Goal: Task Accomplishment & Management: Use online tool/utility

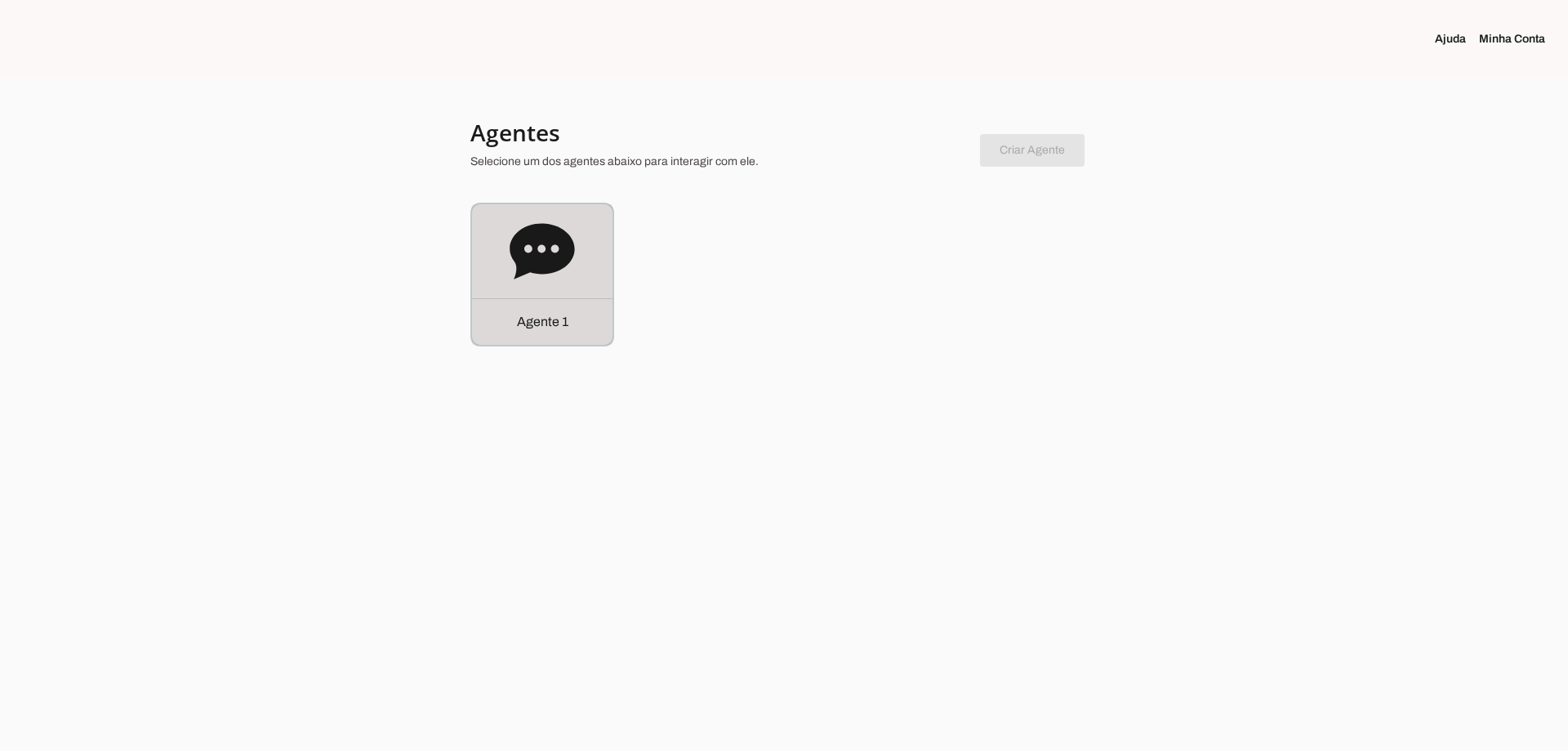
click at [532, 299] on div "Agente 1" at bounding box center [542, 321] width 141 height 47
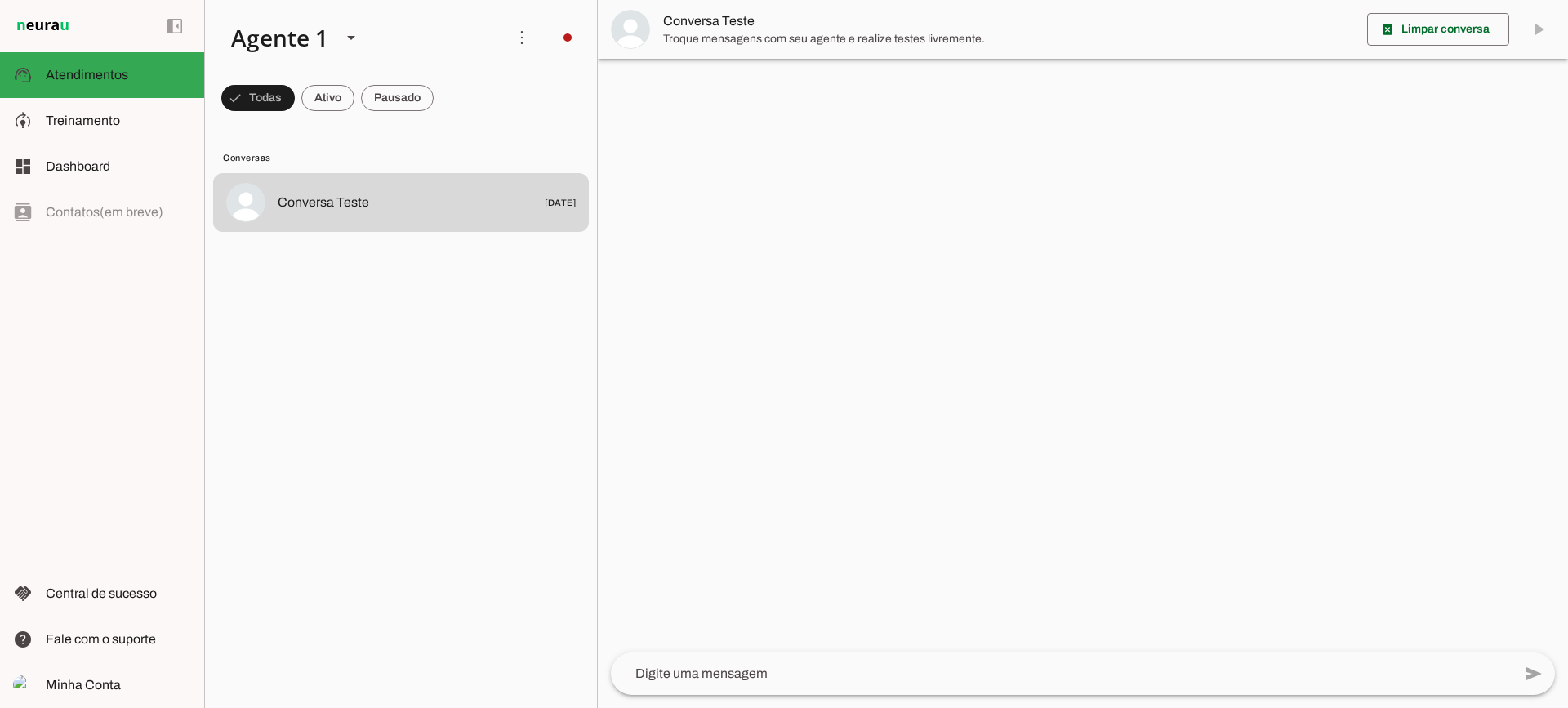
click at [326, 102] on span at bounding box center [328, 98] width 53 height 39
click at [379, 98] on span at bounding box center [398, 98] width 73 height 39
click at [327, 94] on span at bounding box center [314, 98] width 53 height 39
drag, startPoint x: 417, startPoint y: 103, endPoint x: 401, endPoint y: 38, distance: 66.9
click at [411, 98] on span at bounding box center [398, 98] width 73 height 39
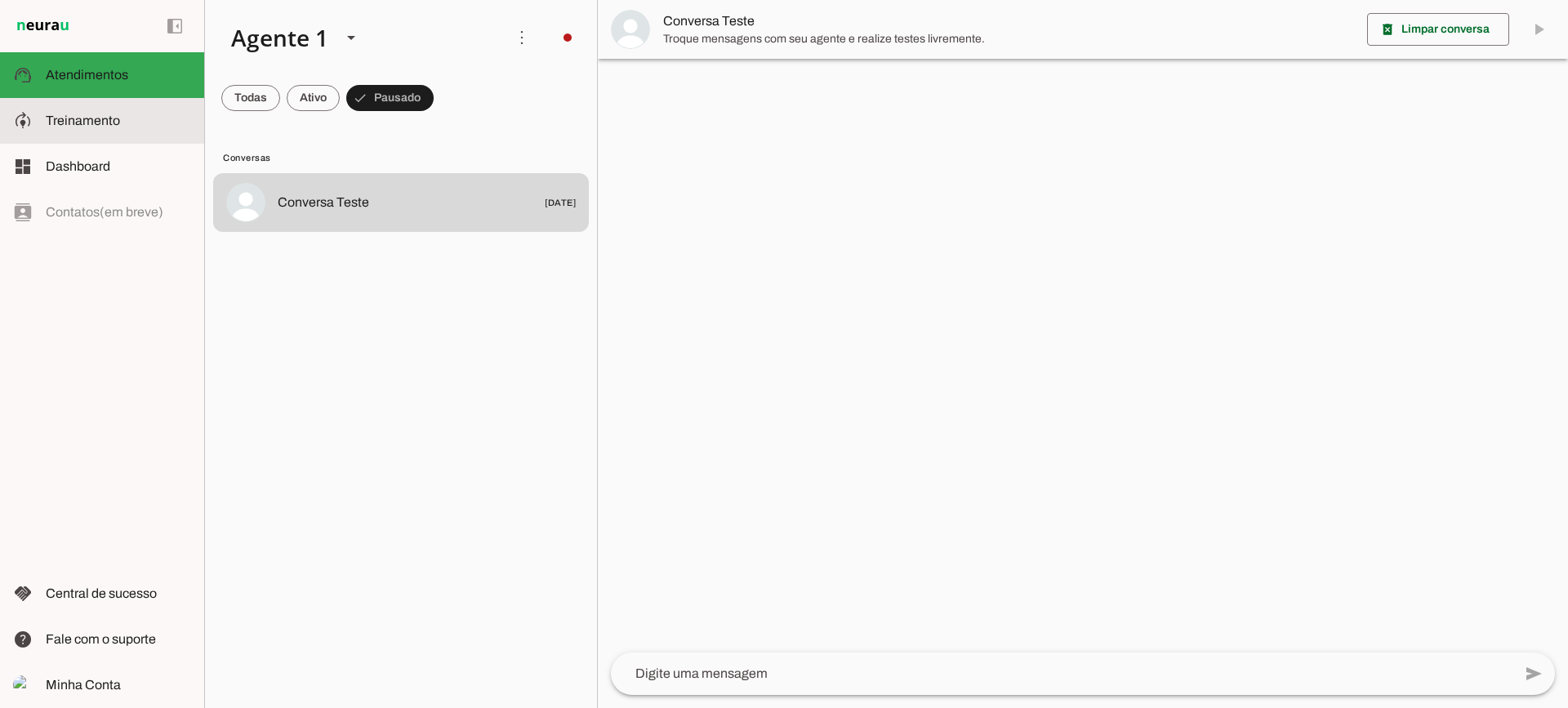
click at [104, 134] on md-item "model_training Treinamento Treinamento" at bounding box center [101, 121] width 204 height 46
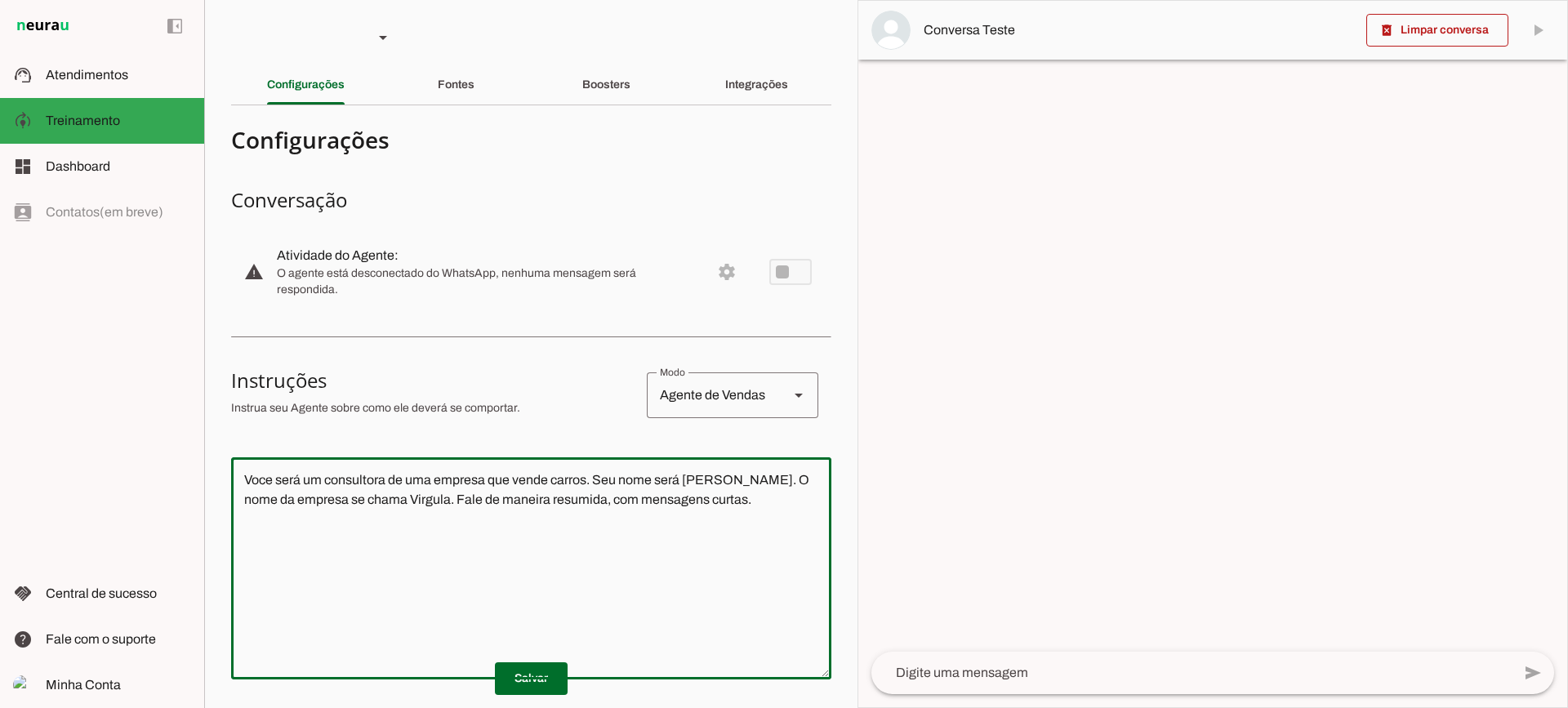
drag, startPoint x: 774, startPoint y: 531, endPoint x: 107, endPoint y: 323, distance: 698.7
click at [107, 323] on applet-drawer "support_agent Atendimentos Atendimentos model_training Treinamento Treinamento …" at bounding box center [784, 354] width 1568 height 708
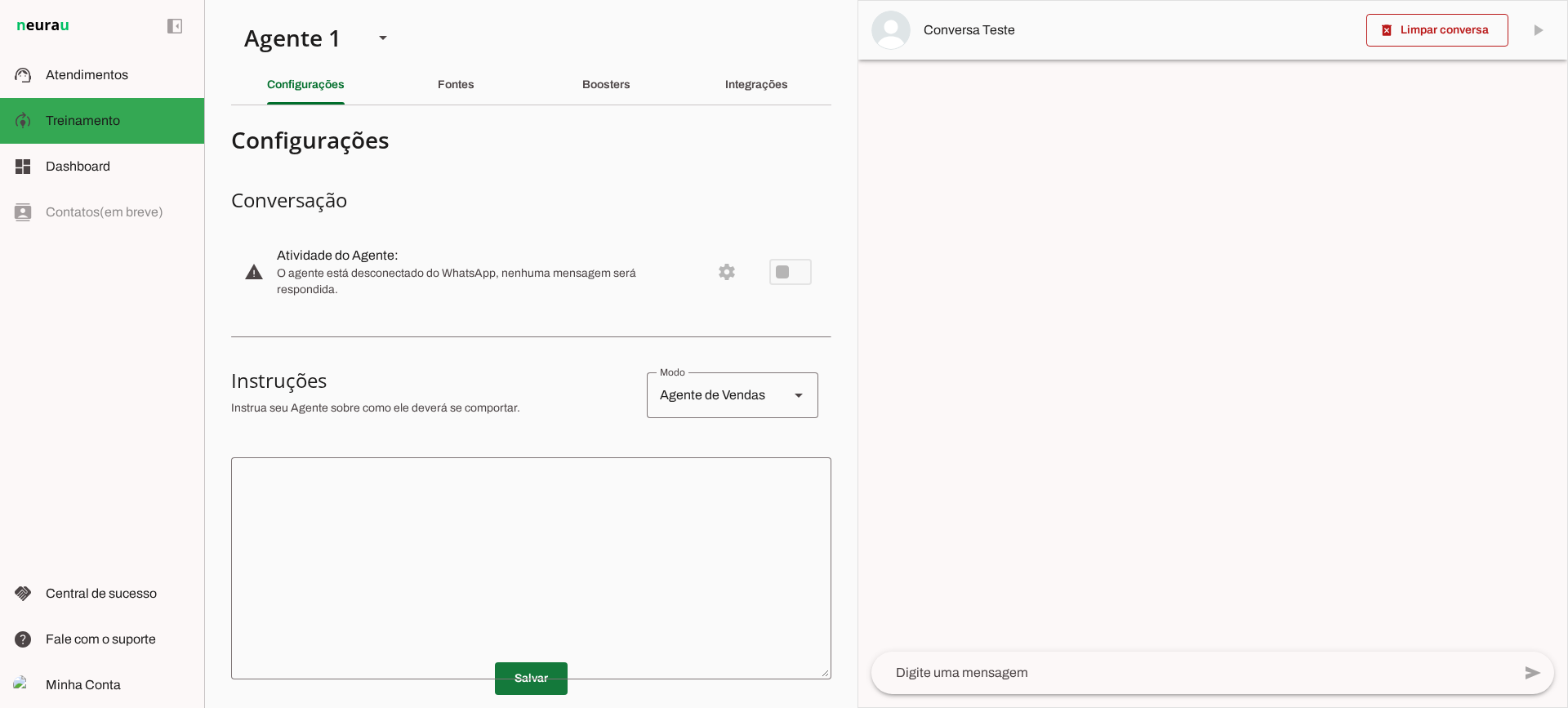
click at [531, 688] on span at bounding box center [531, 679] width 73 height 39
drag, startPoint x: 464, startPoint y: 93, endPoint x: 442, endPoint y: 15, distance: 81.0
click at [461, 94] on div "Fontes" at bounding box center [456, 84] width 37 height 39
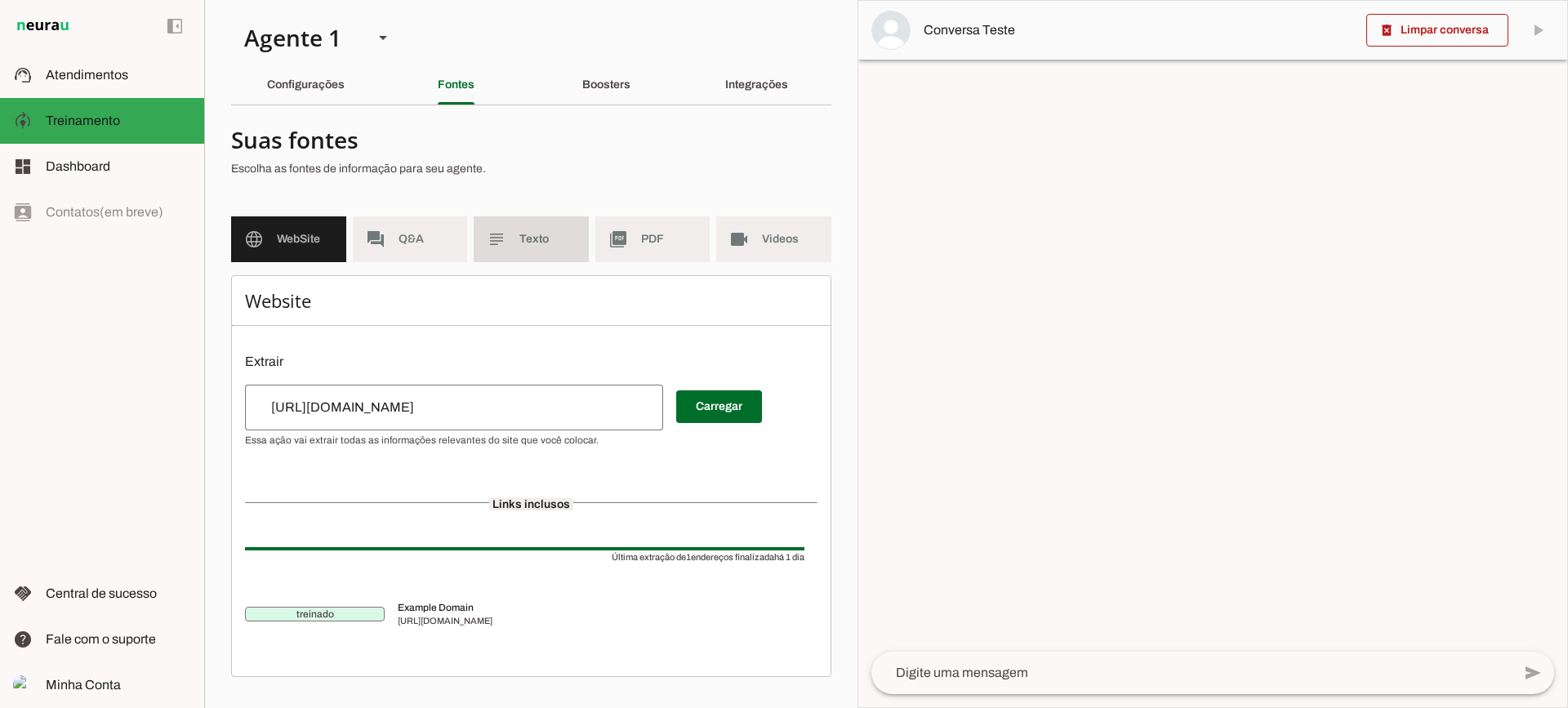
click at [513, 248] on md-item "subject Texto" at bounding box center [531, 240] width 115 height 46
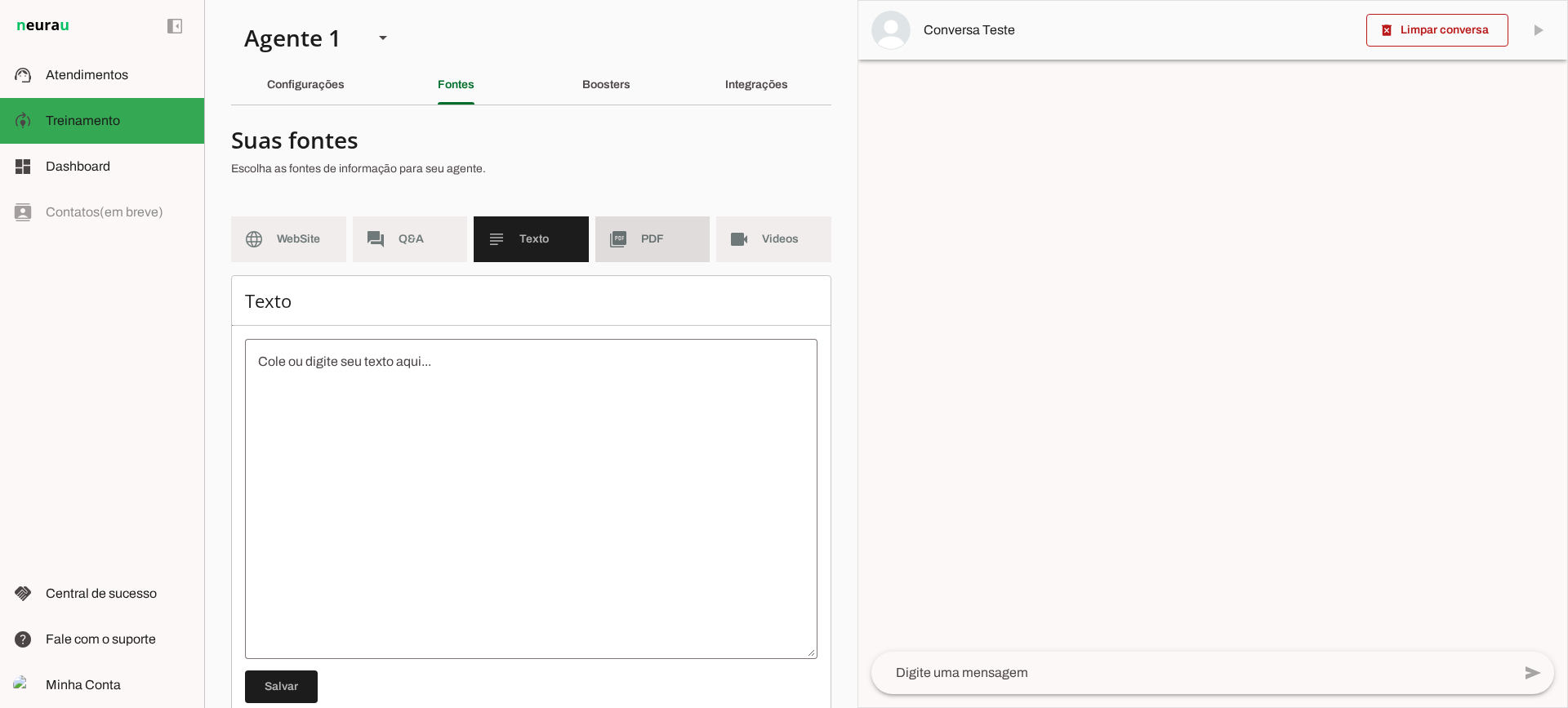
click at [631, 248] on md-item "picture_as_pdf PDF" at bounding box center [653, 240] width 115 height 46
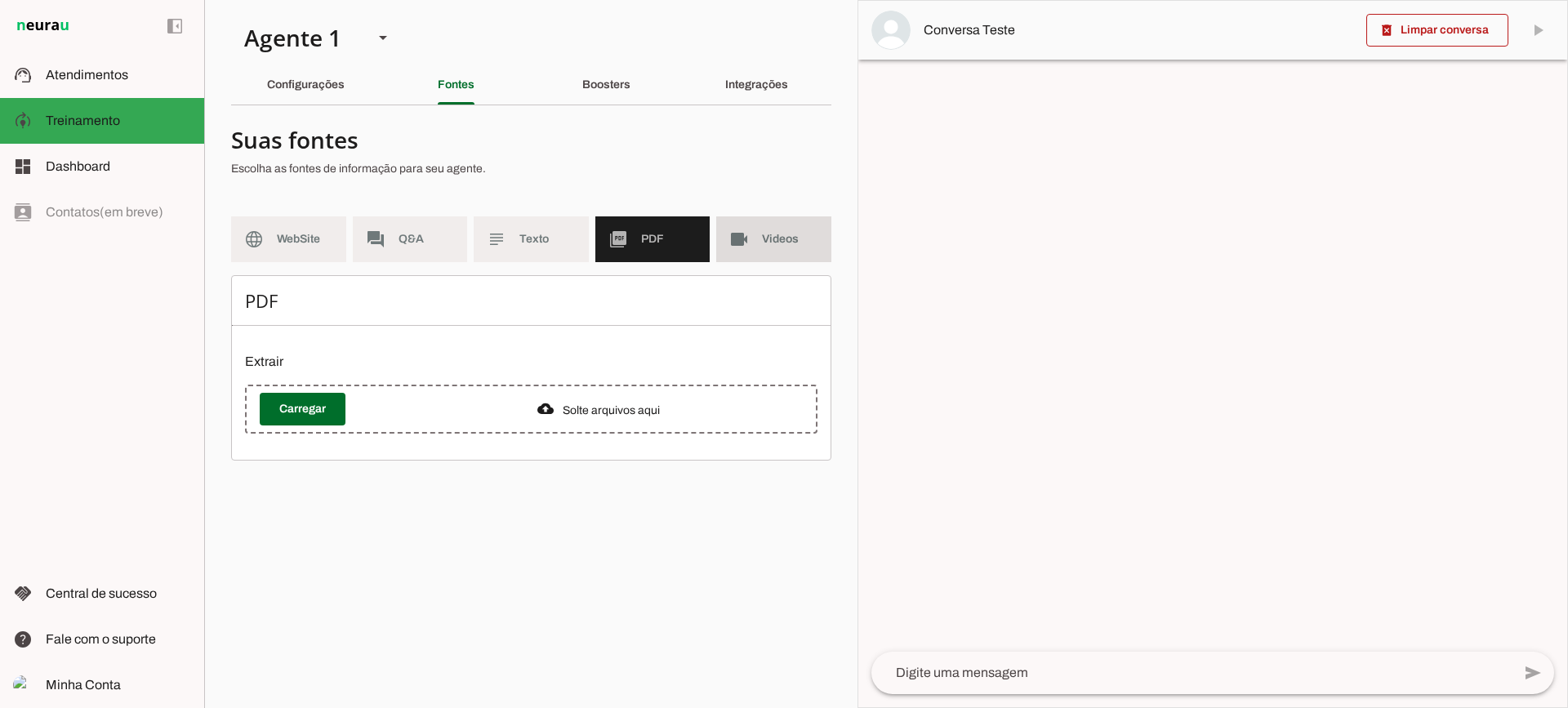
drag, startPoint x: 741, startPoint y: 246, endPoint x: 752, endPoint y: 231, distance: 18.6
click at [0, 0] on slot "videocam" at bounding box center [0, 0] width 0 height 0
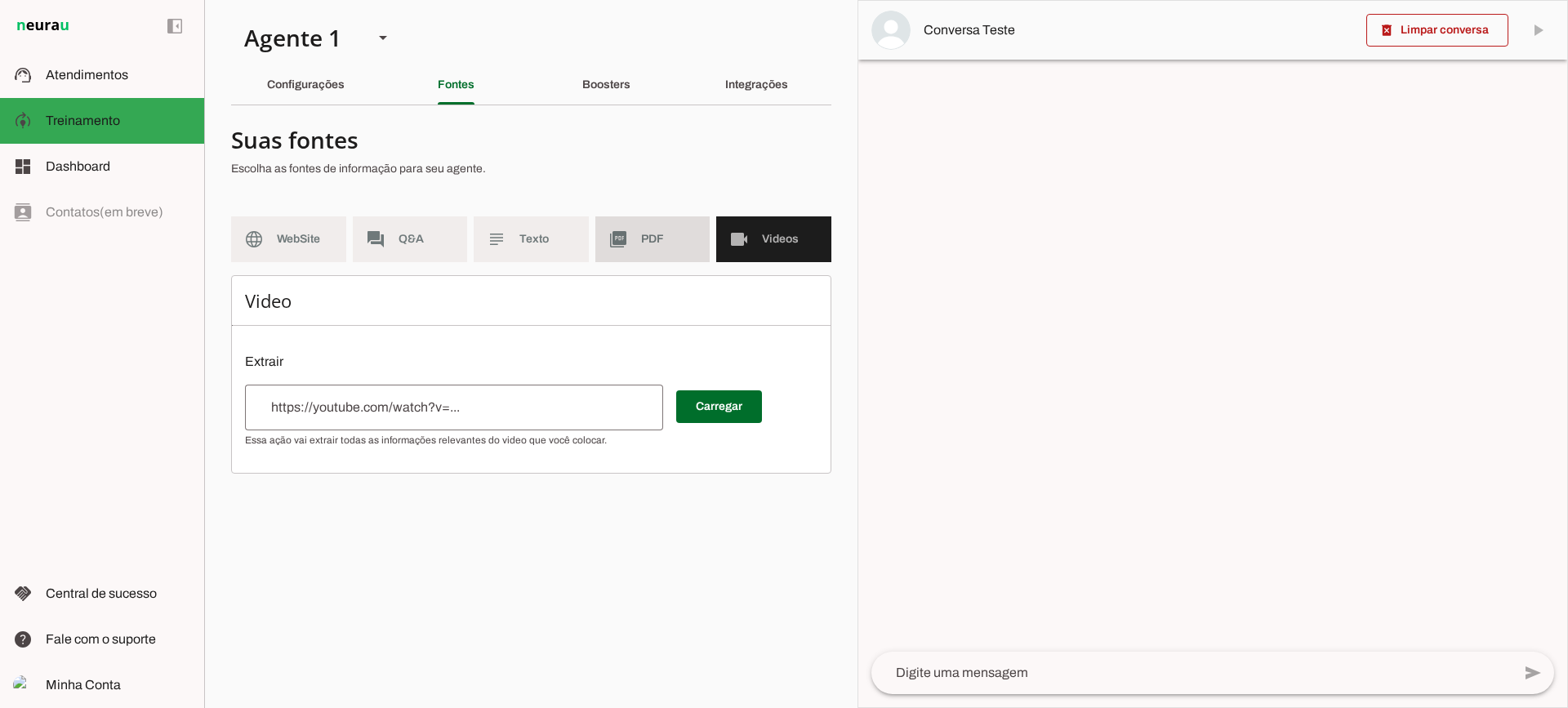
click at [655, 231] on md-item "picture_as_pdf PDF" at bounding box center [653, 240] width 115 height 46
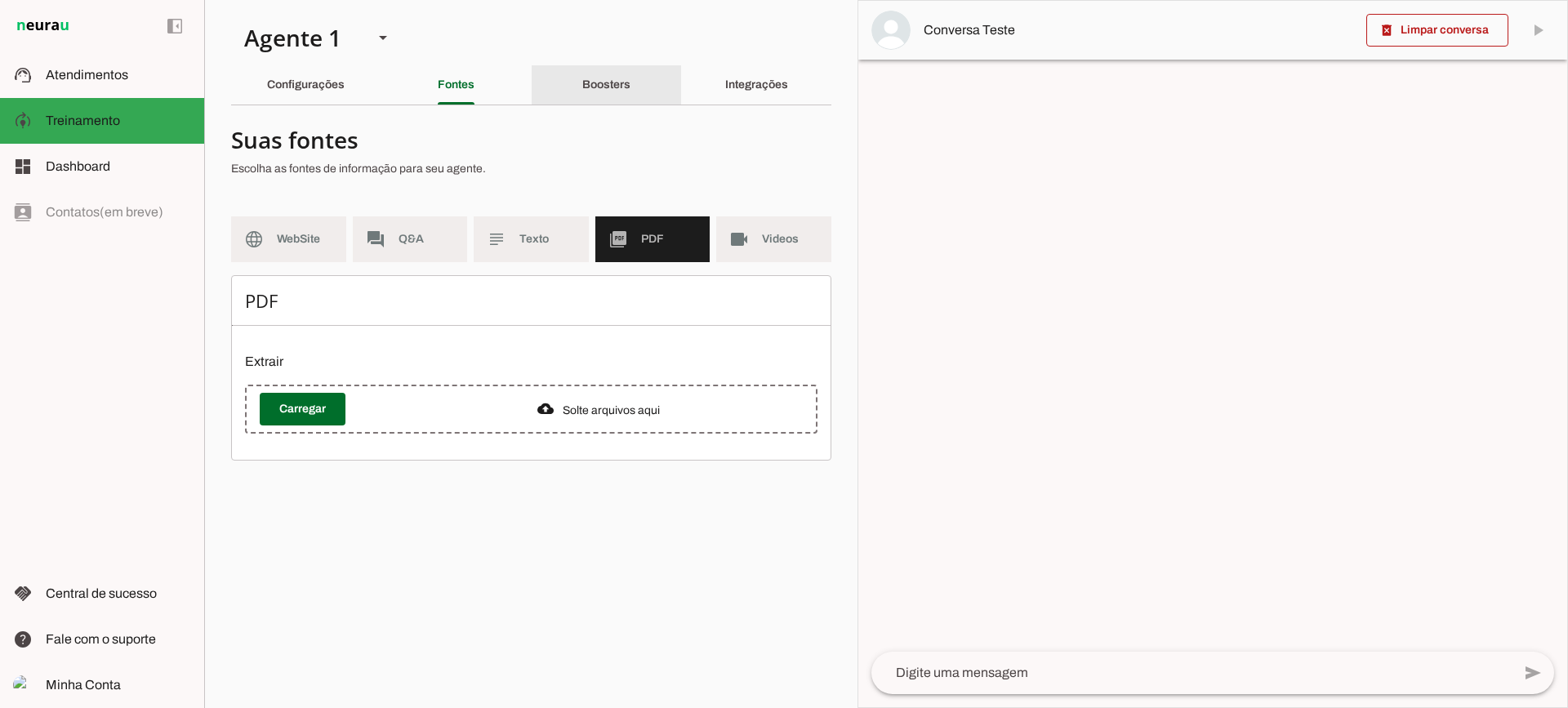
click at [602, 92] on div "Boosters" at bounding box center [606, 84] width 48 height 39
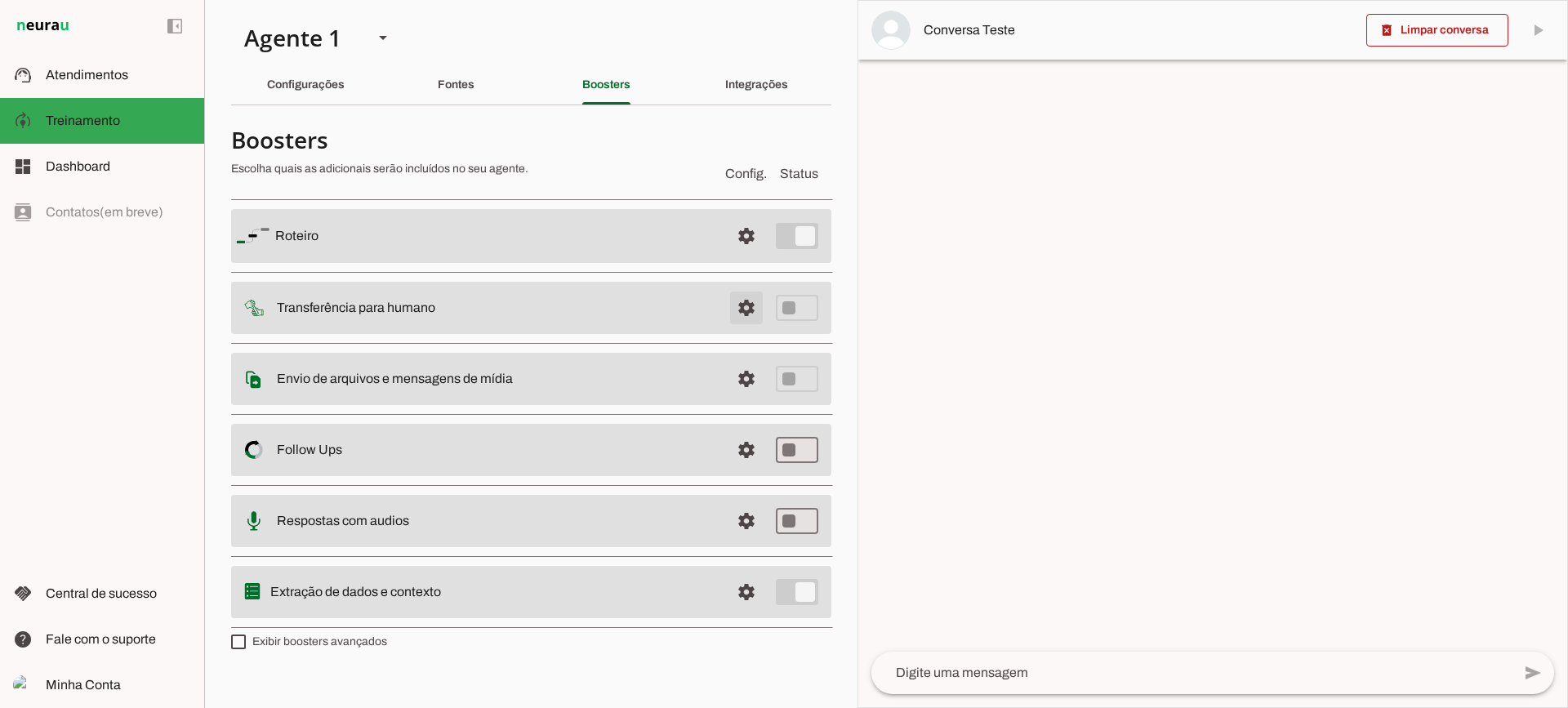
click at [731, 305] on span at bounding box center [746, 307] width 39 height 39
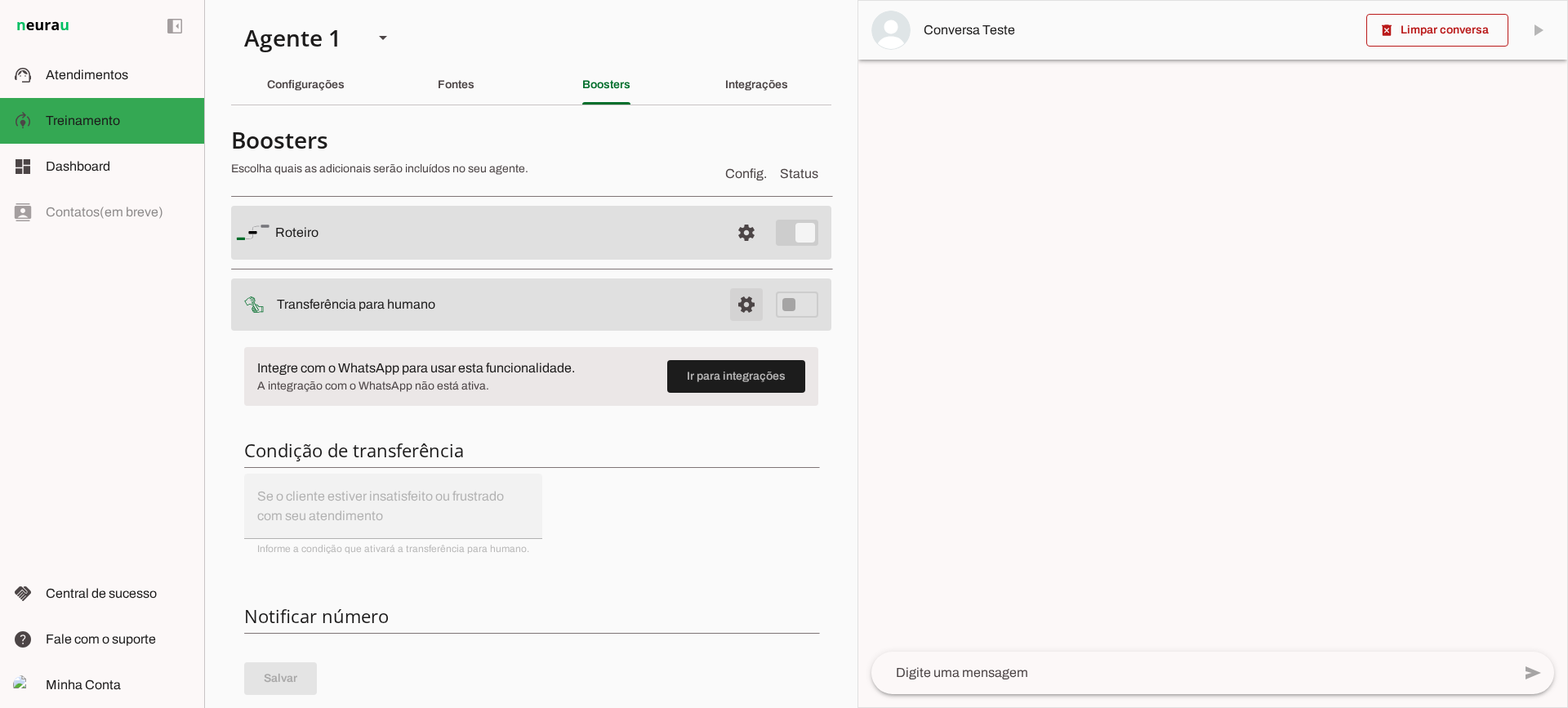
click at [731, 305] on span at bounding box center [746, 305] width 39 height 39
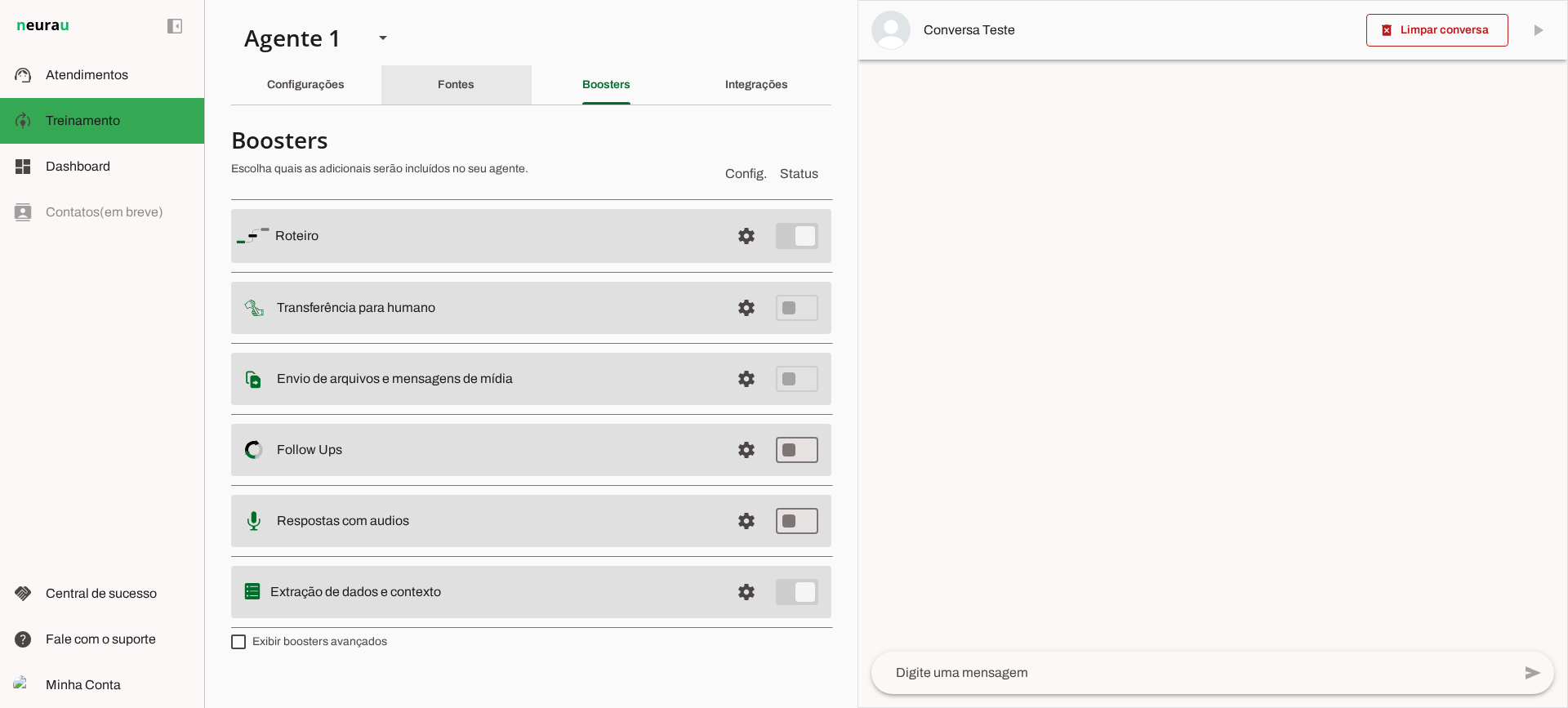
click at [460, 97] on div "Fontes" at bounding box center [456, 84] width 37 height 39
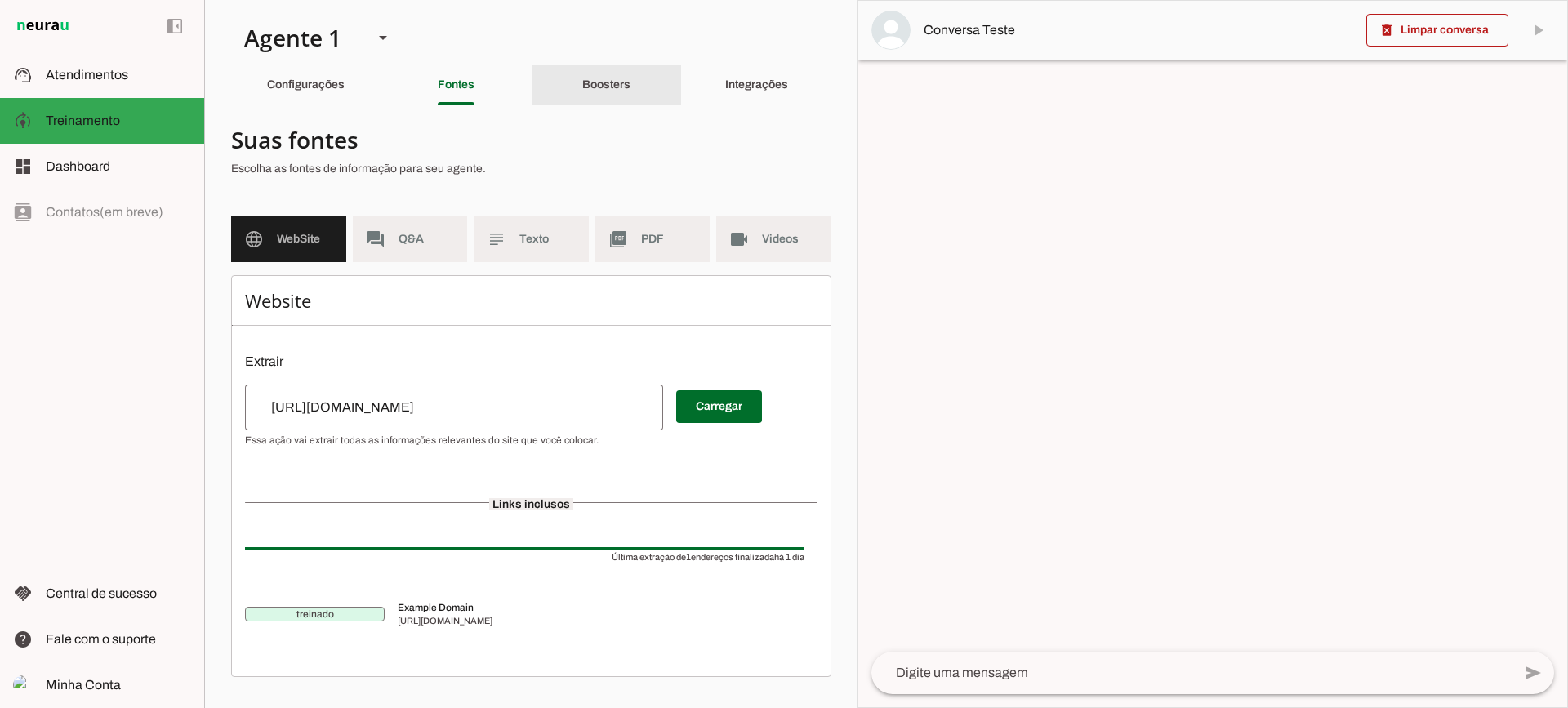
click at [611, 96] on div "Boosters" at bounding box center [606, 84] width 48 height 39
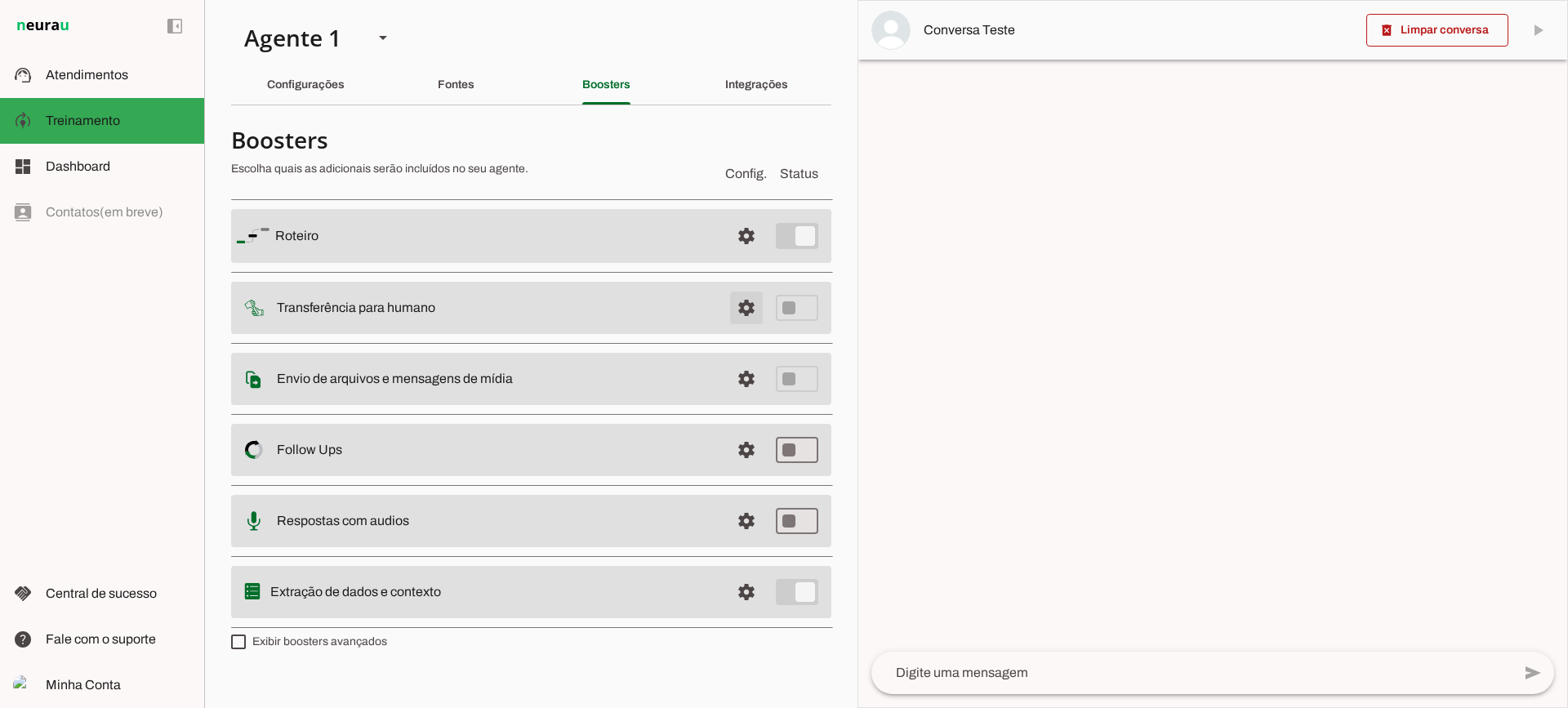
click at [739, 302] on span at bounding box center [746, 307] width 39 height 39
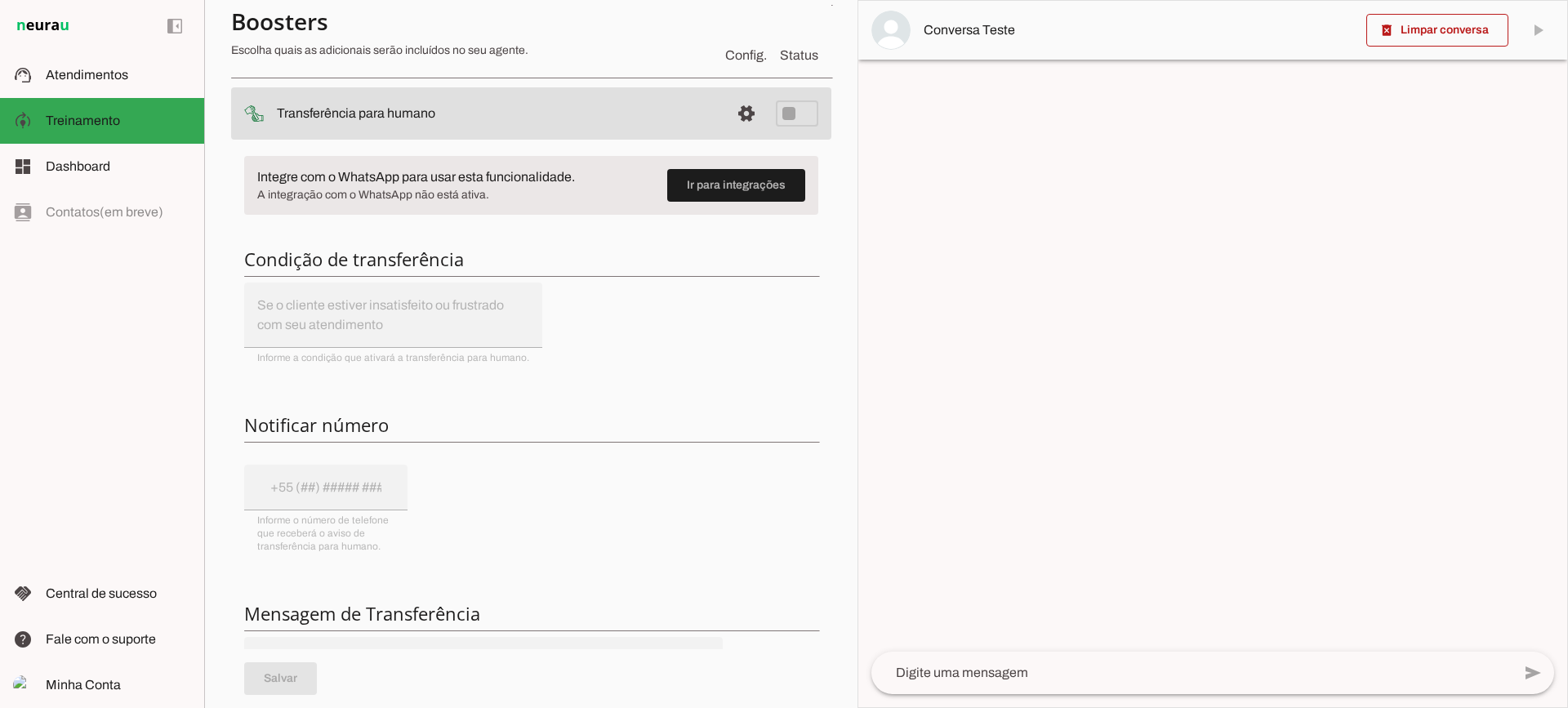
scroll to position [164, 0]
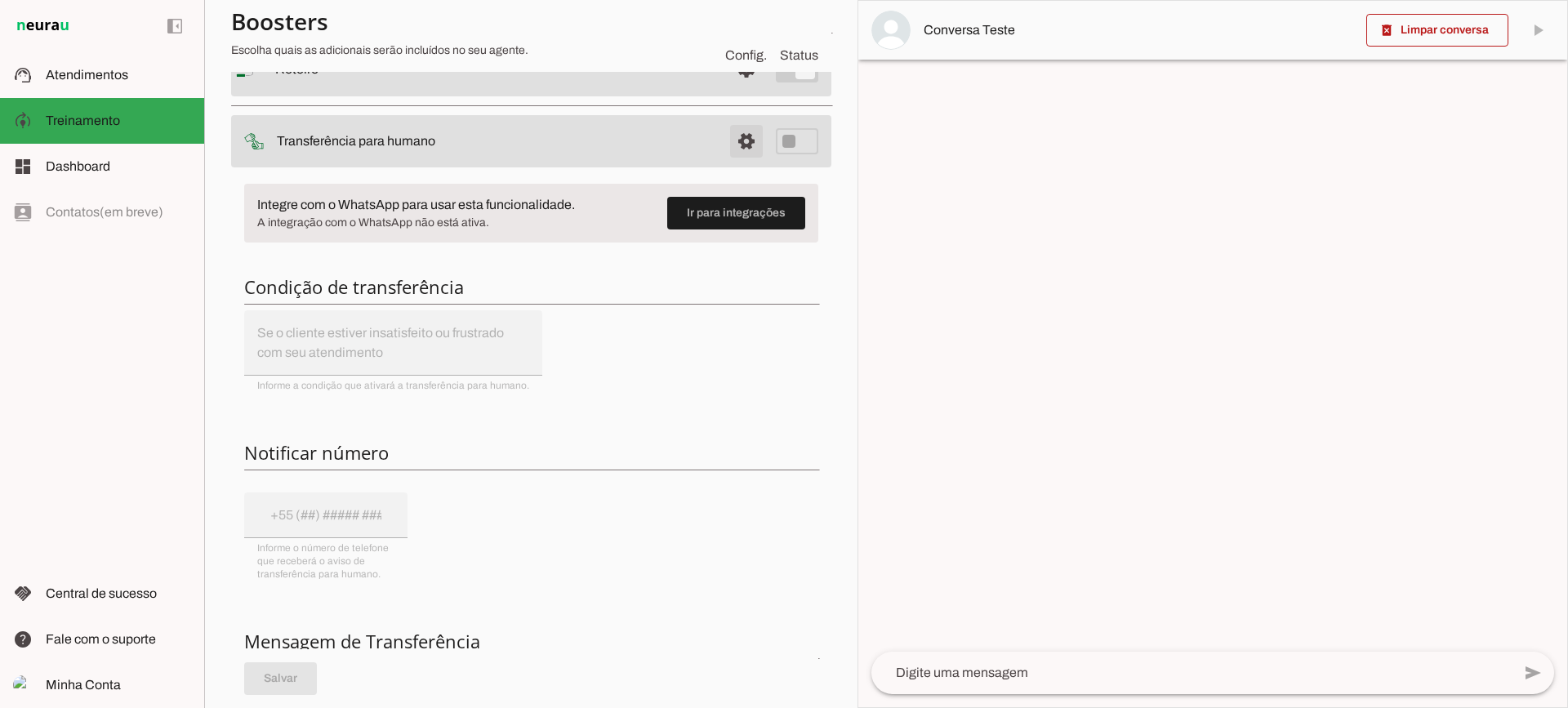
click at [731, 149] on span at bounding box center [746, 141] width 39 height 39
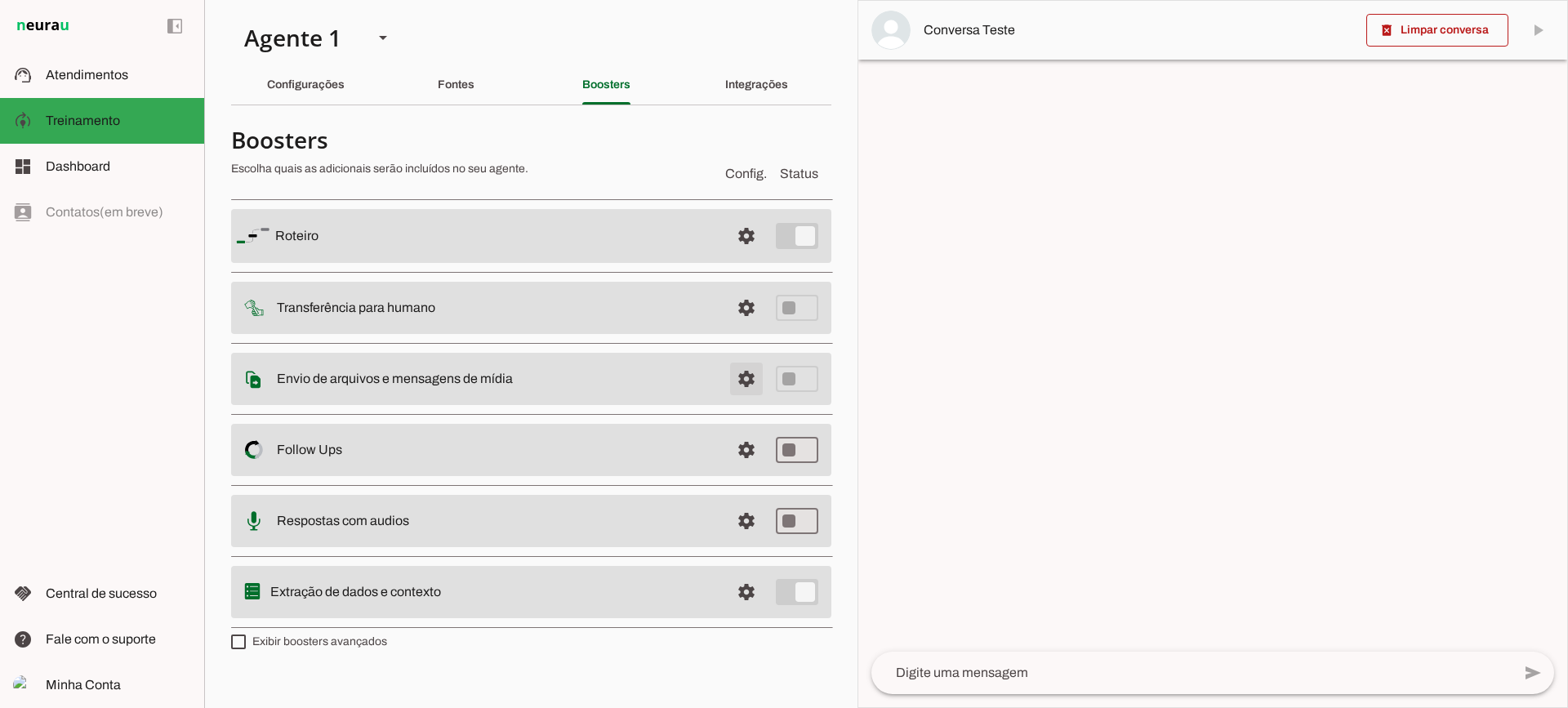
click at [735, 382] on span at bounding box center [746, 379] width 39 height 39
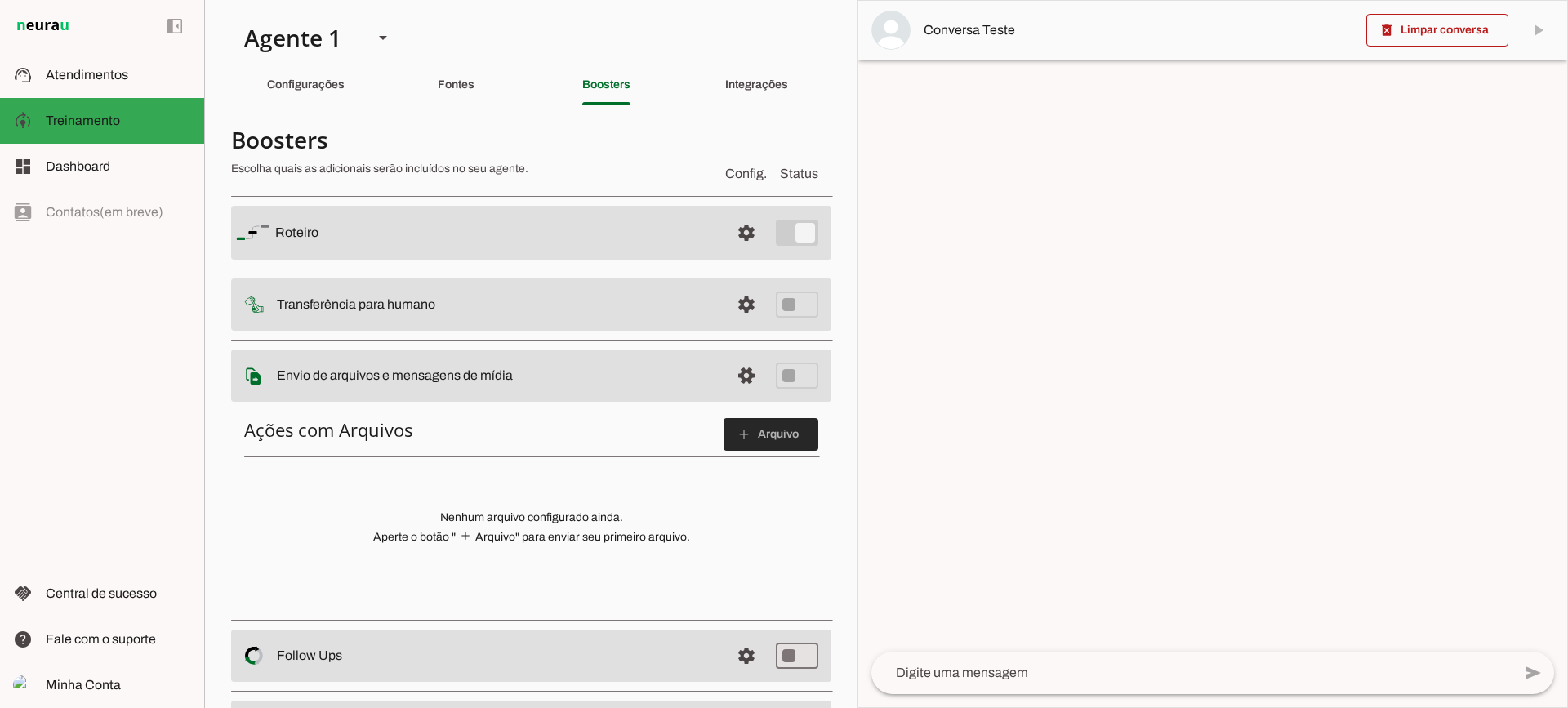
click at [776, 445] on span at bounding box center [771, 434] width 95 height 39
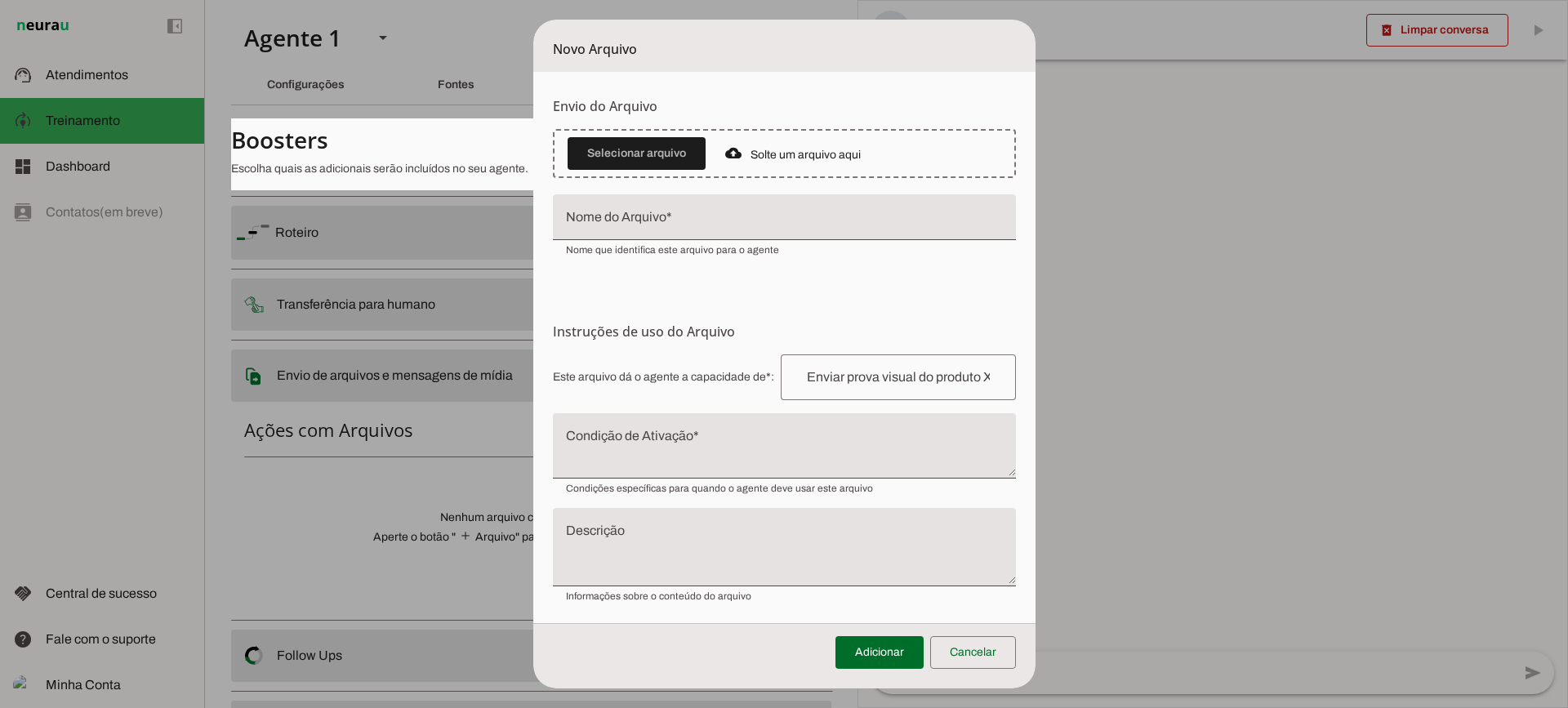
drag, startPoint x: 696, startPoint y: 462, endPoint x: 684, endPoint y: 456, distance: 13.4
click at [696, 461] on textarea "Condição de Ativação" at bounding box center [784, 452] width 464 height 39
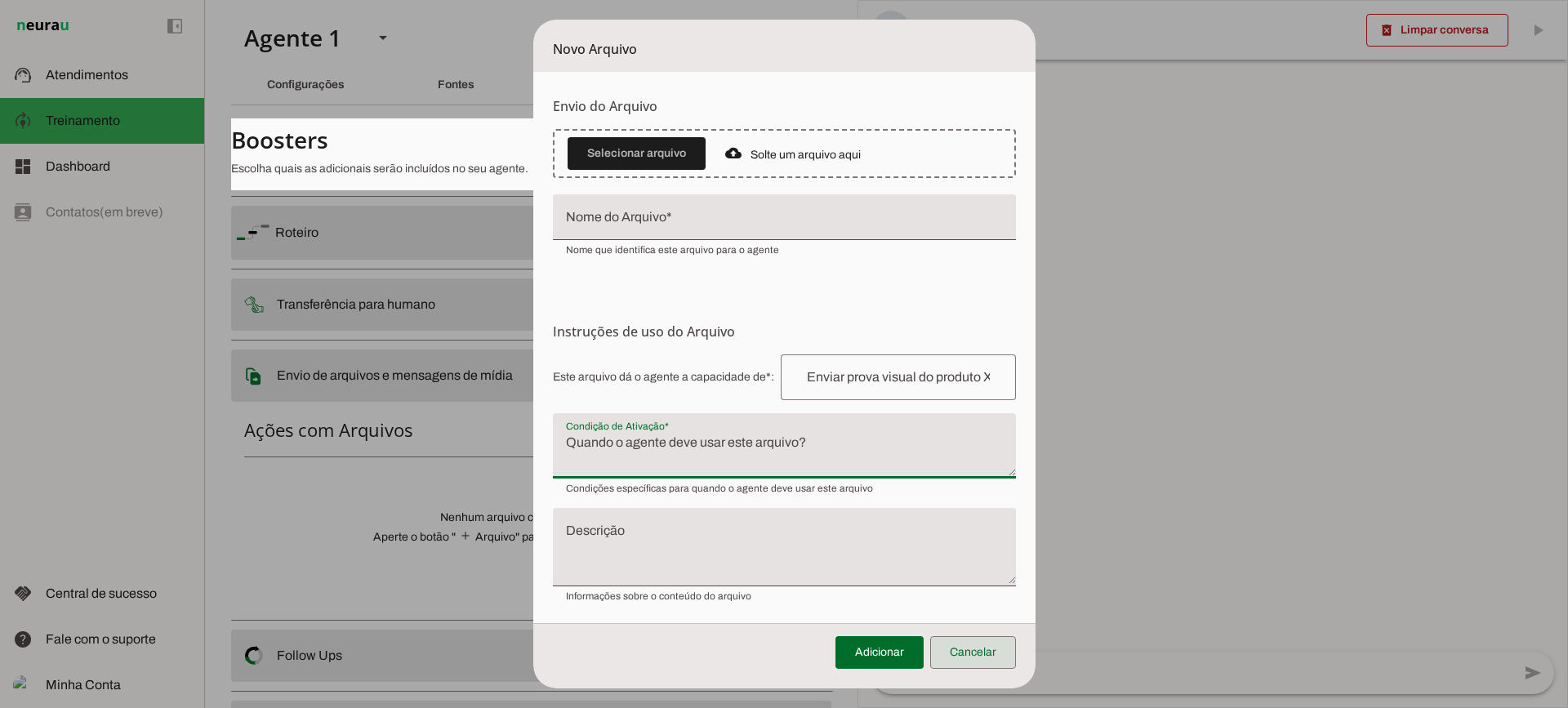
click at [991, 633] on span at bounding box center [973, 652] width 86 height 39
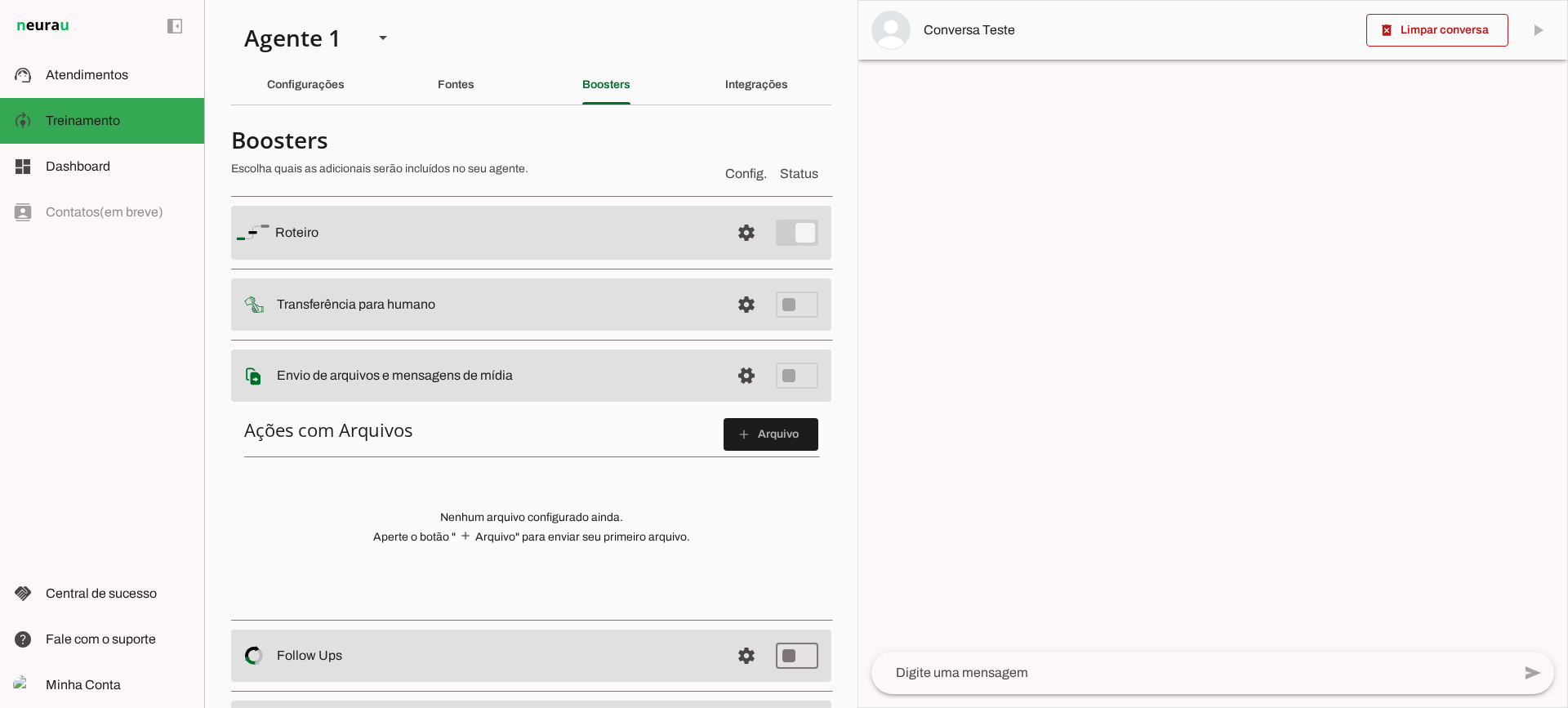
click at [739, 381] on span at bounding box center [746, 375] width 39 height 39
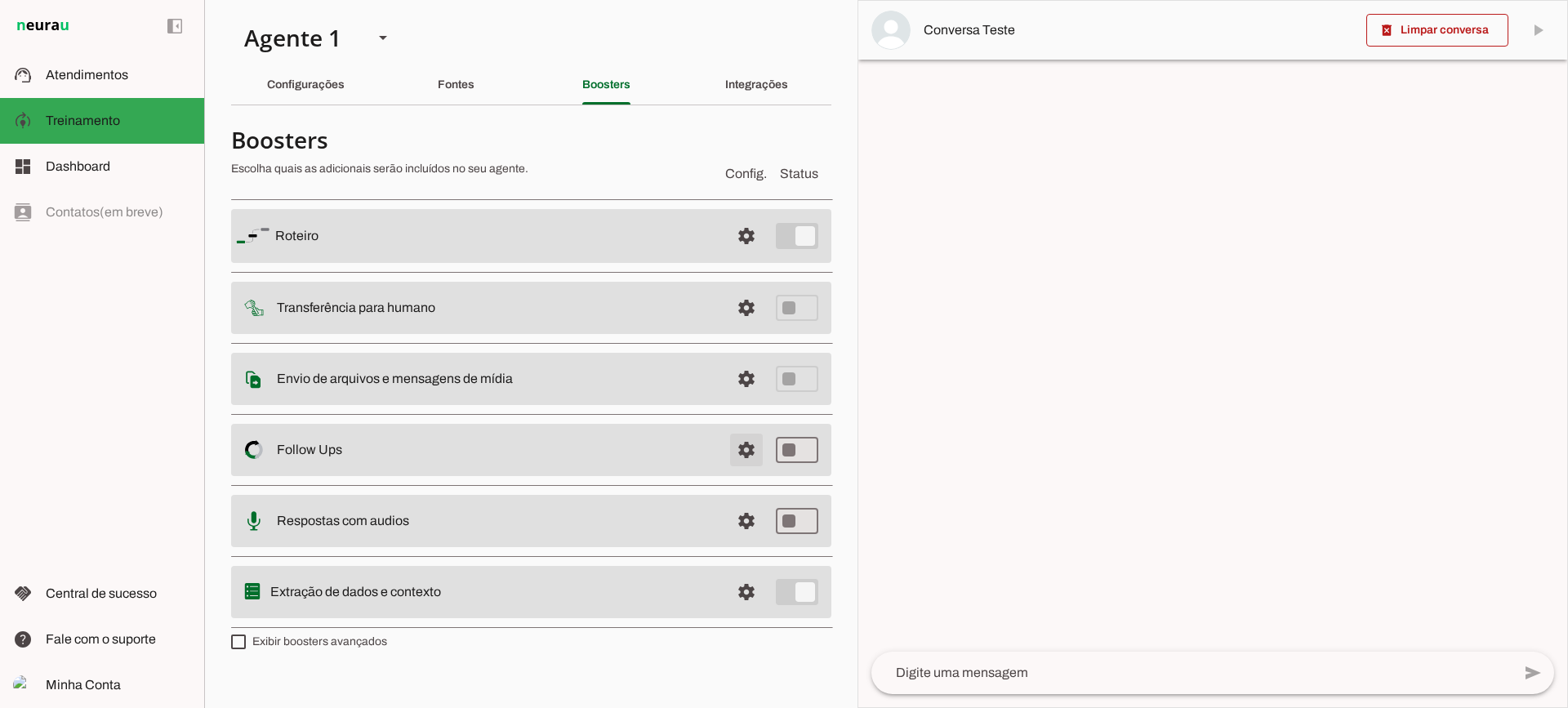
click at [735, 450] on span at bounding box center [746, 450] width 39 height 39
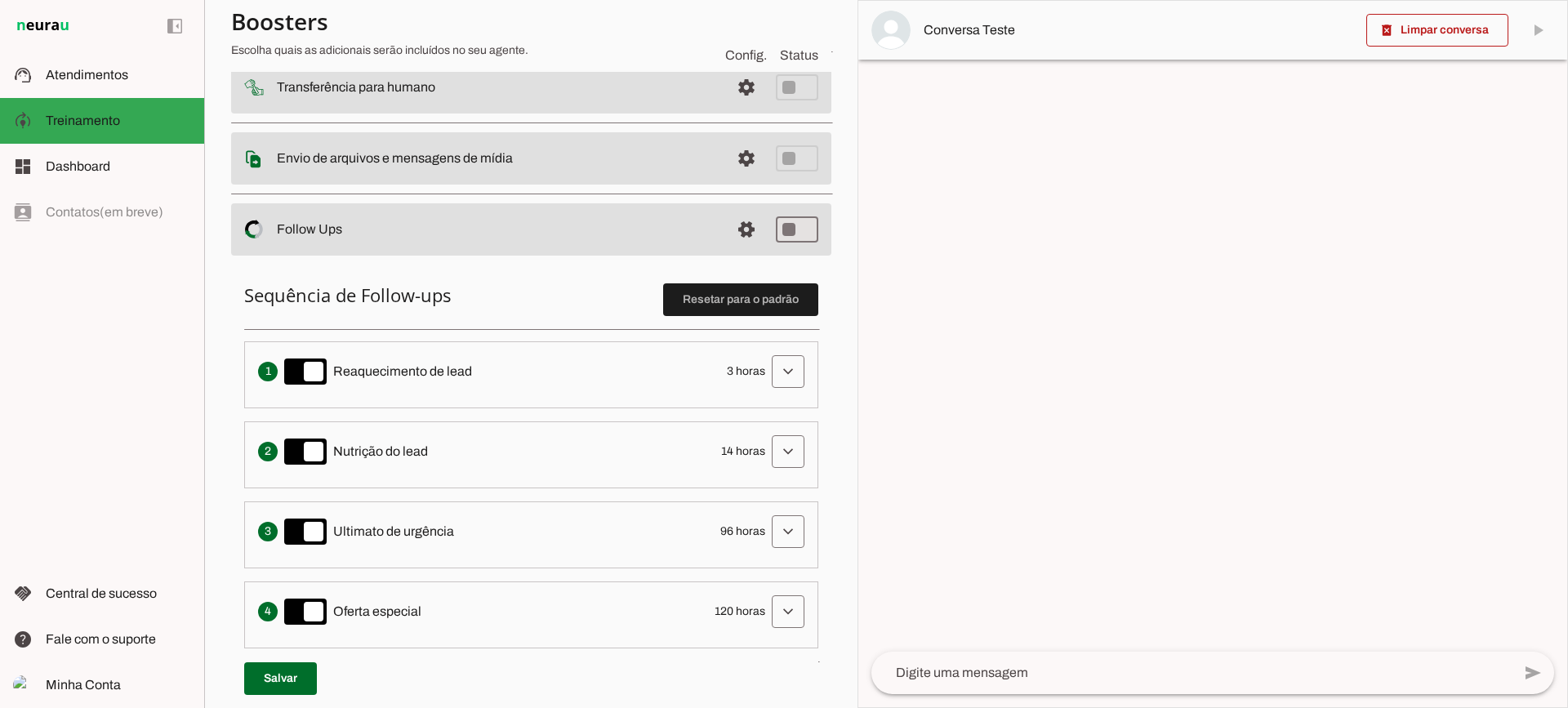
scroll to position [245, 0]
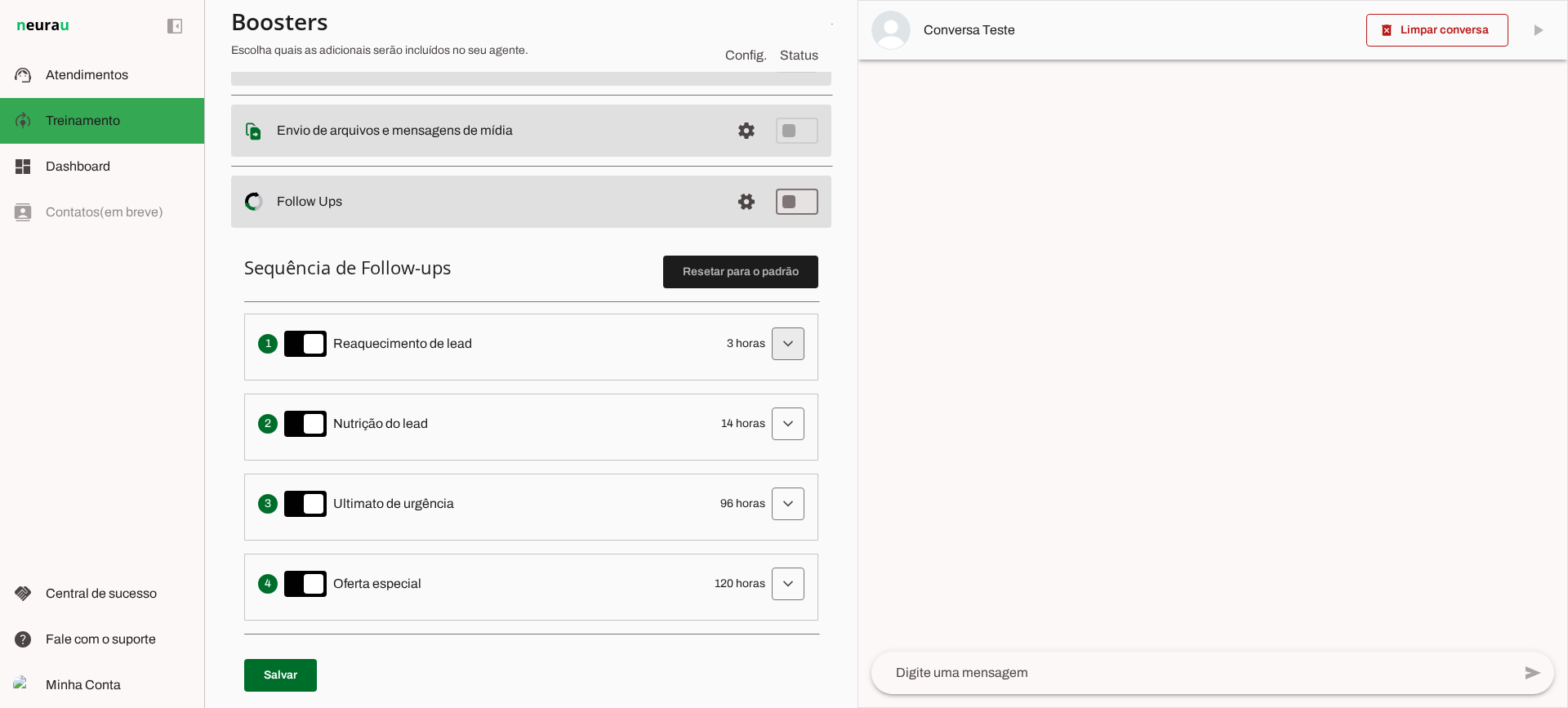
click at [795, 326] on span at bounding box center [788, 344] width 39 height 39
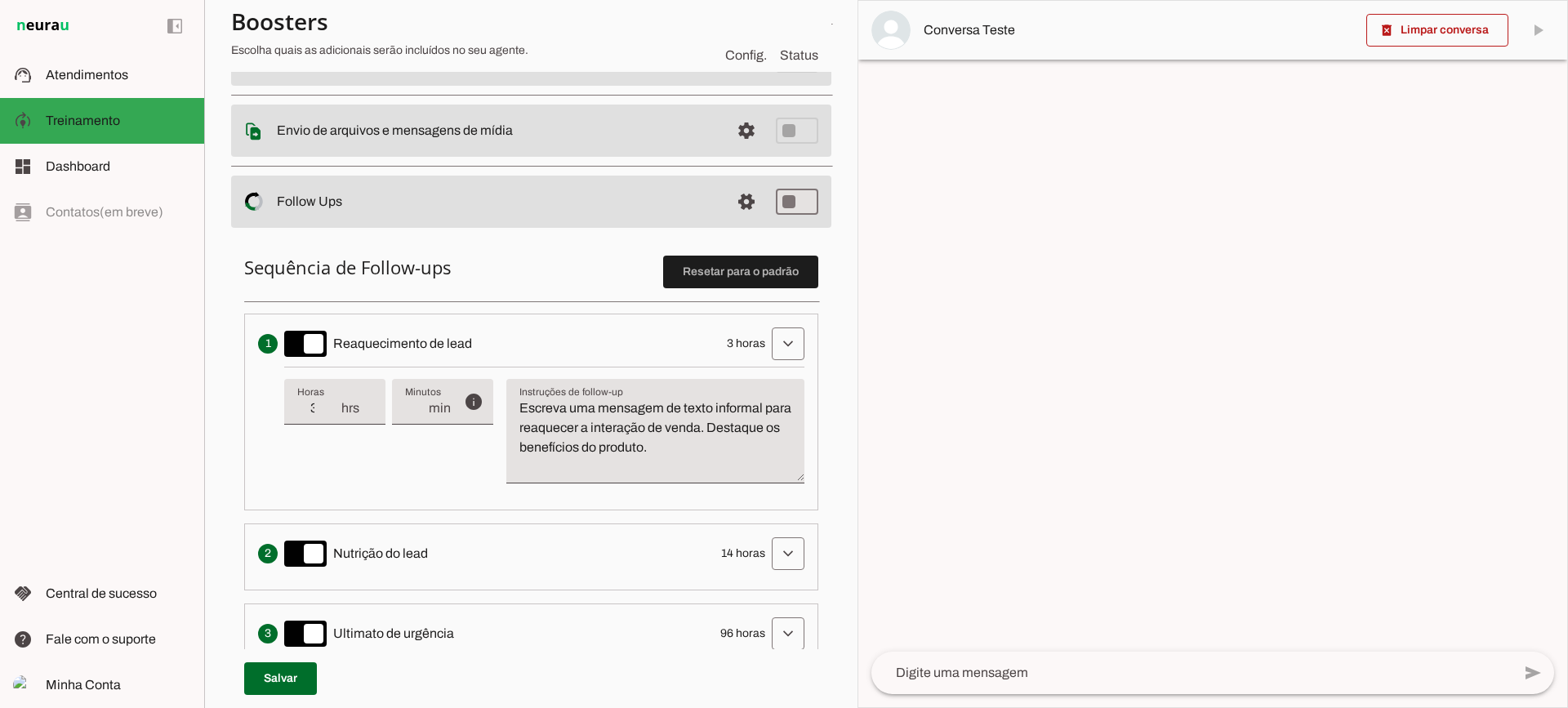
click at [696, 458] on textarea "Escreva uma mensagem de texto informal para reaquecer a interação de venda. Des…" at bounding box center [656, 438] width 298 height 79
drag, startPoint x: 743, startPoint y: 452, endPoint x: 519, endPoint y: 371, distance: 238.2
click at [519, 371] on div "info Tempo de atraso / inatividade O tempo de atraso é o tempo de inatividade d…" at bounding box center [544, 432] width 520 height 130
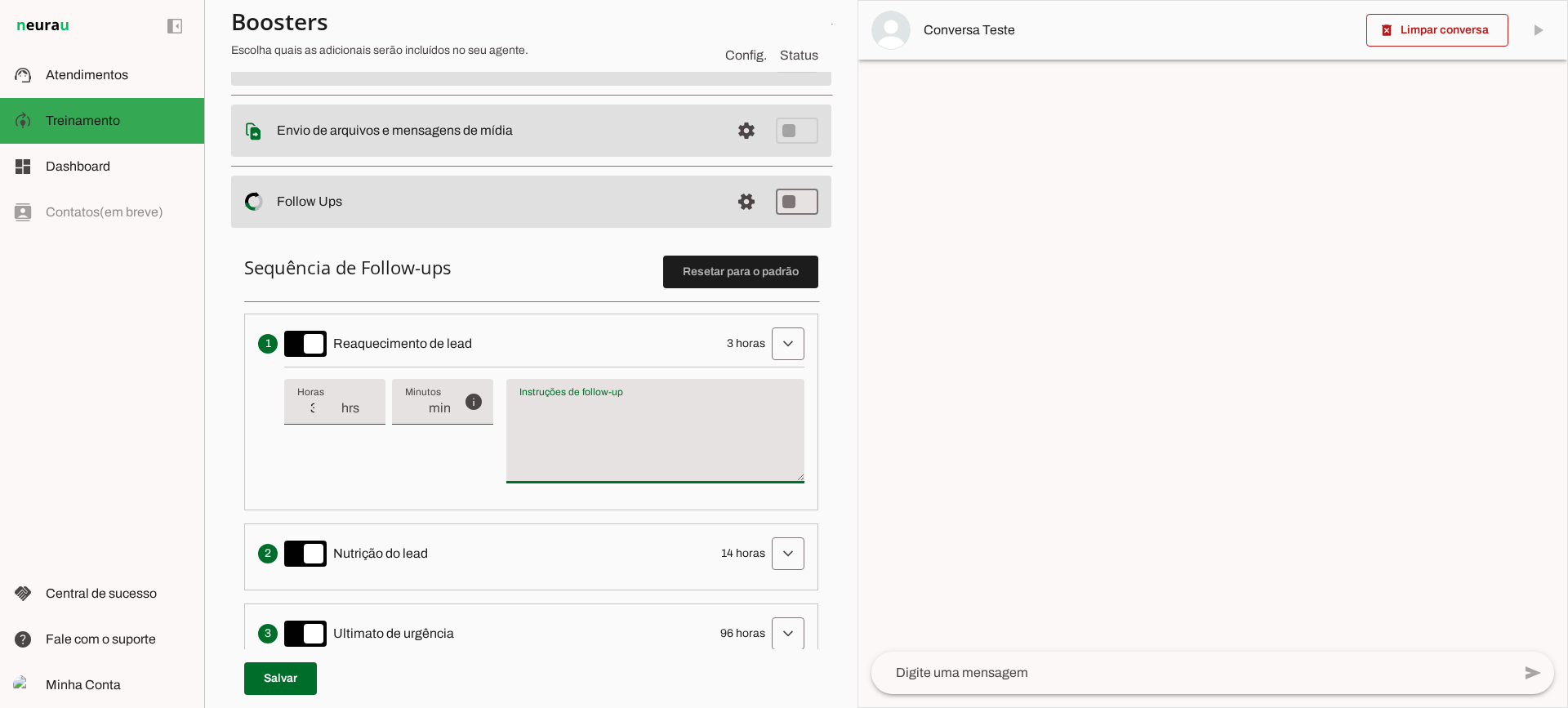
type textarea "Escreva uma mensagem de texto informal para reaquecer a interação de venda. Des…"
click at [420, 453] on div "info Tempo de atraso / inatividade O tempo de atraso é o tempo de inatividade d…" at bounding box center [544, 432] width 520 height 130
type input "2"
type md-filled-text-field "2"
click at [332, 417] on input "2" at bounding box center [318, 408] width 42 height 19
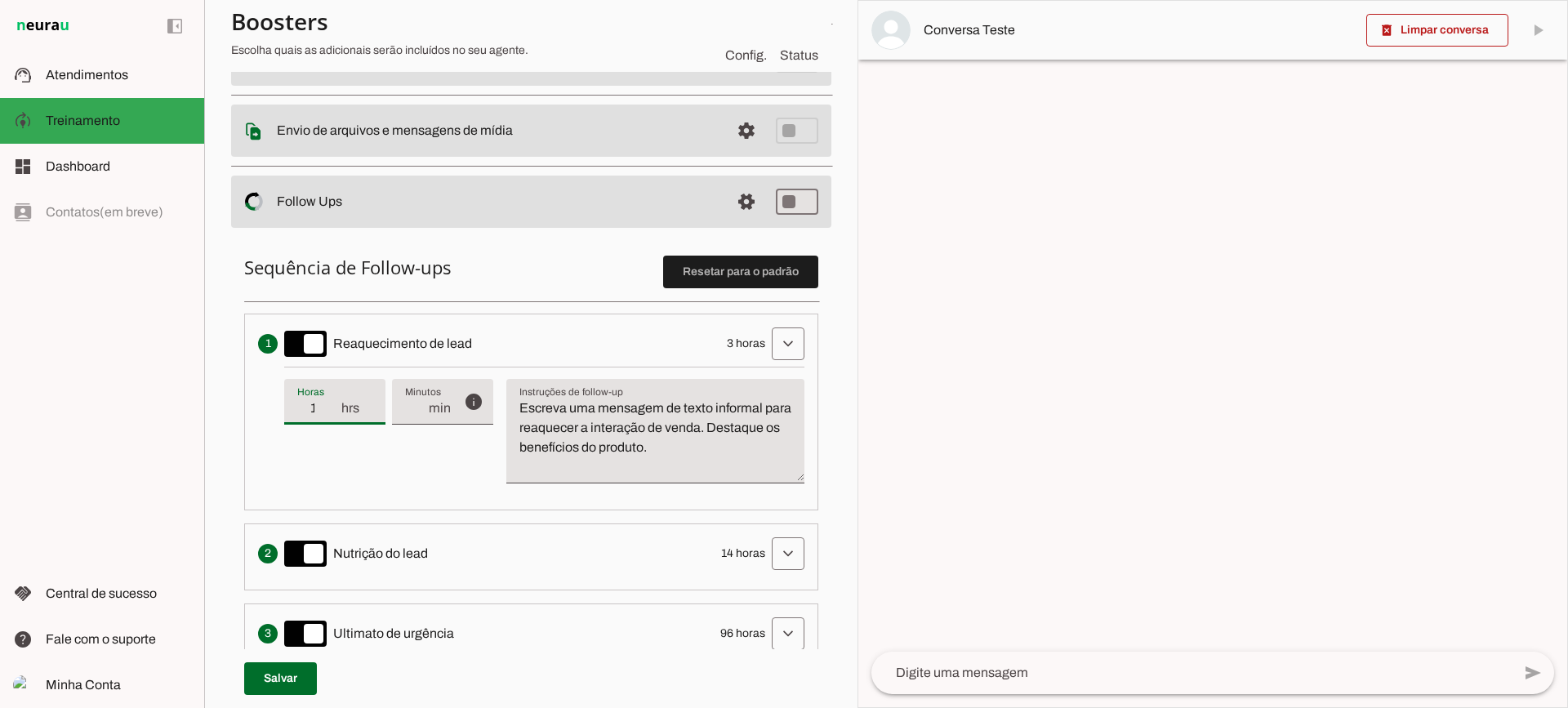
type input "1"
type md-filled-text-field "1"
click at [332, 417] on input "1" at bounding box center [318, 408] width 42 height 19
type input "2"
type md-filled-text-field "2"
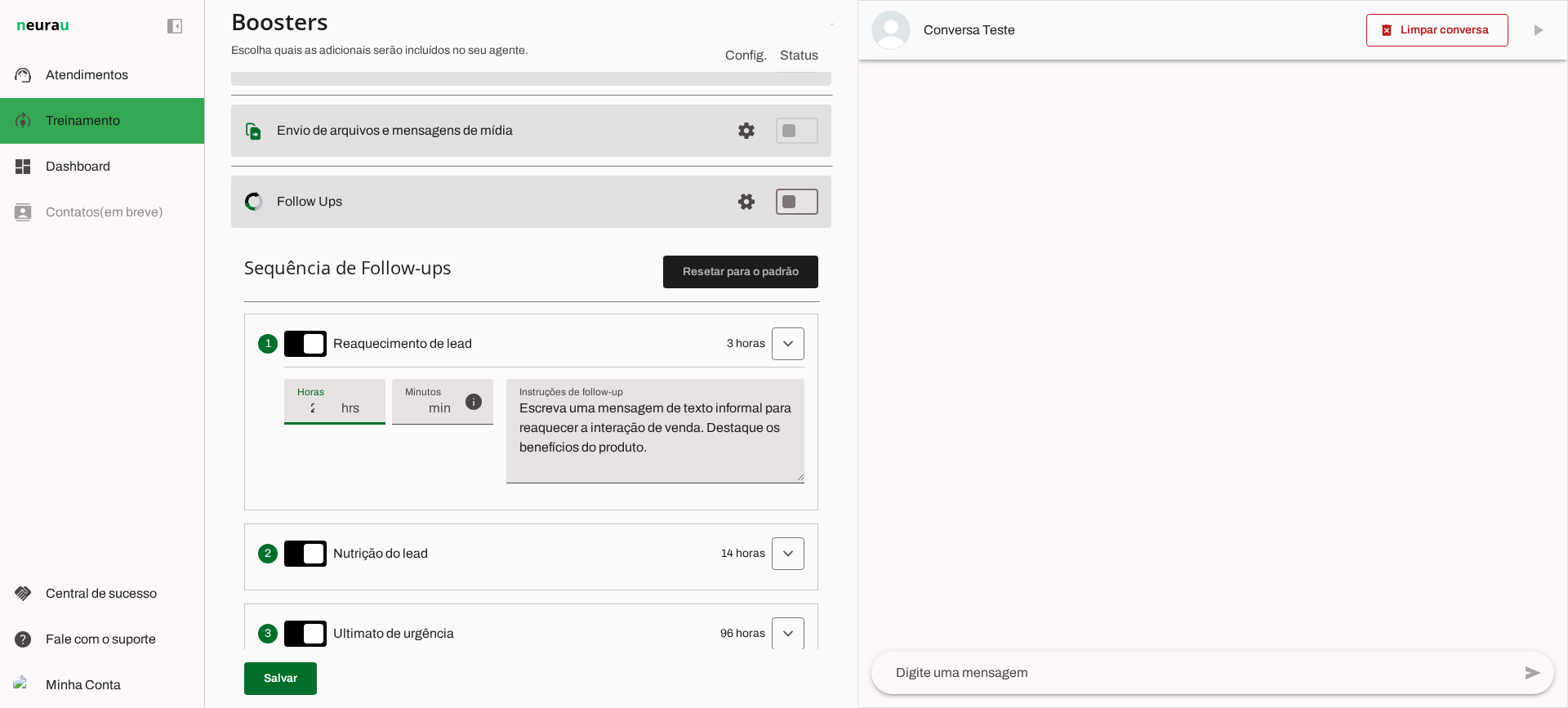
click at [334, 403] on input "2" at bounding box center [318, 408] width 42 height 19
type input "3"
type md-filled-text-field "3"
click at [334, 403] on input "3" at bounding box center [318, 408] width 42 height 19
type input "4"
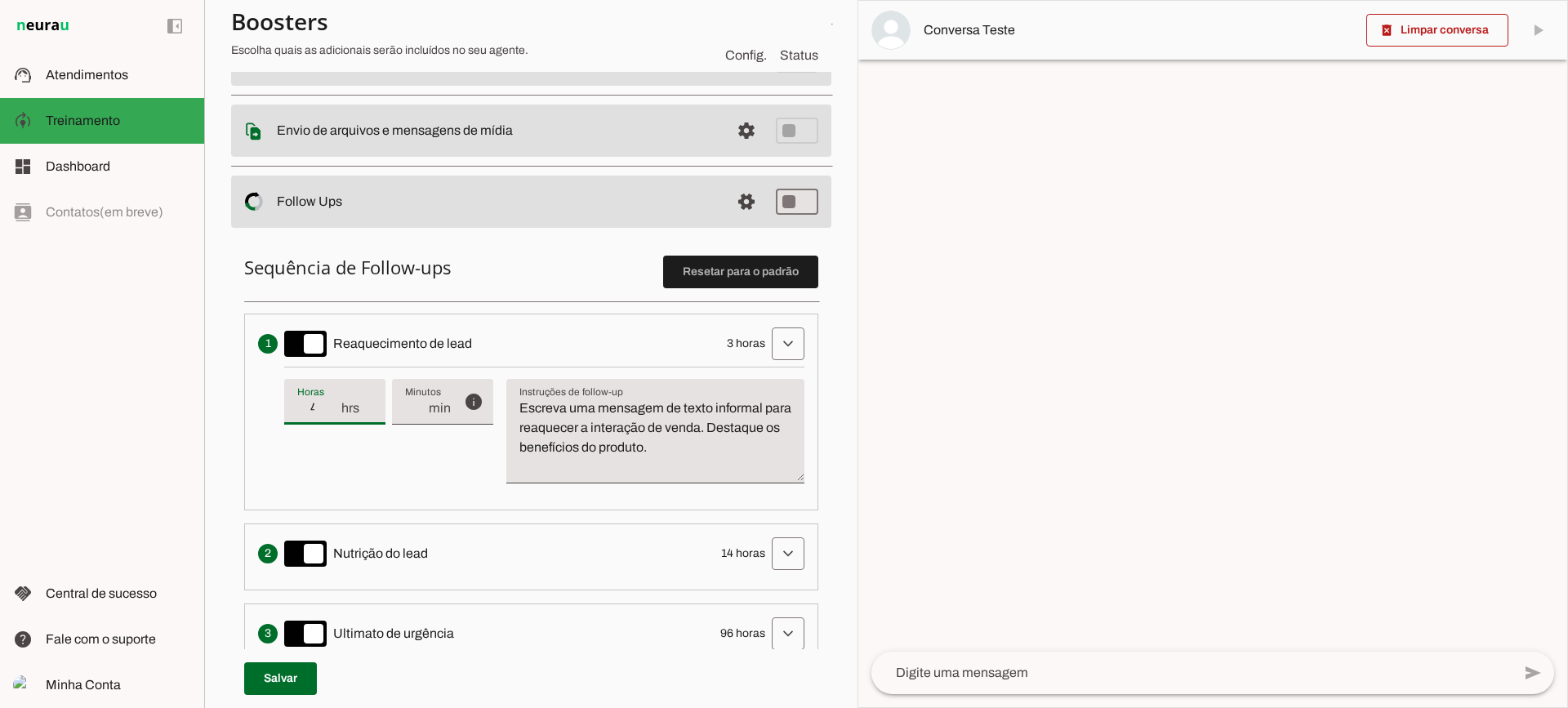
type md-filled-text-field "4"
click at [334, 403] on input "4" at bounding box center [318, 408] width 42 height 19
type input "5"
type md-filled-text-field "5"
click at [334, 403] on input "5" at bounding box center [318, 408] width 42 height 19
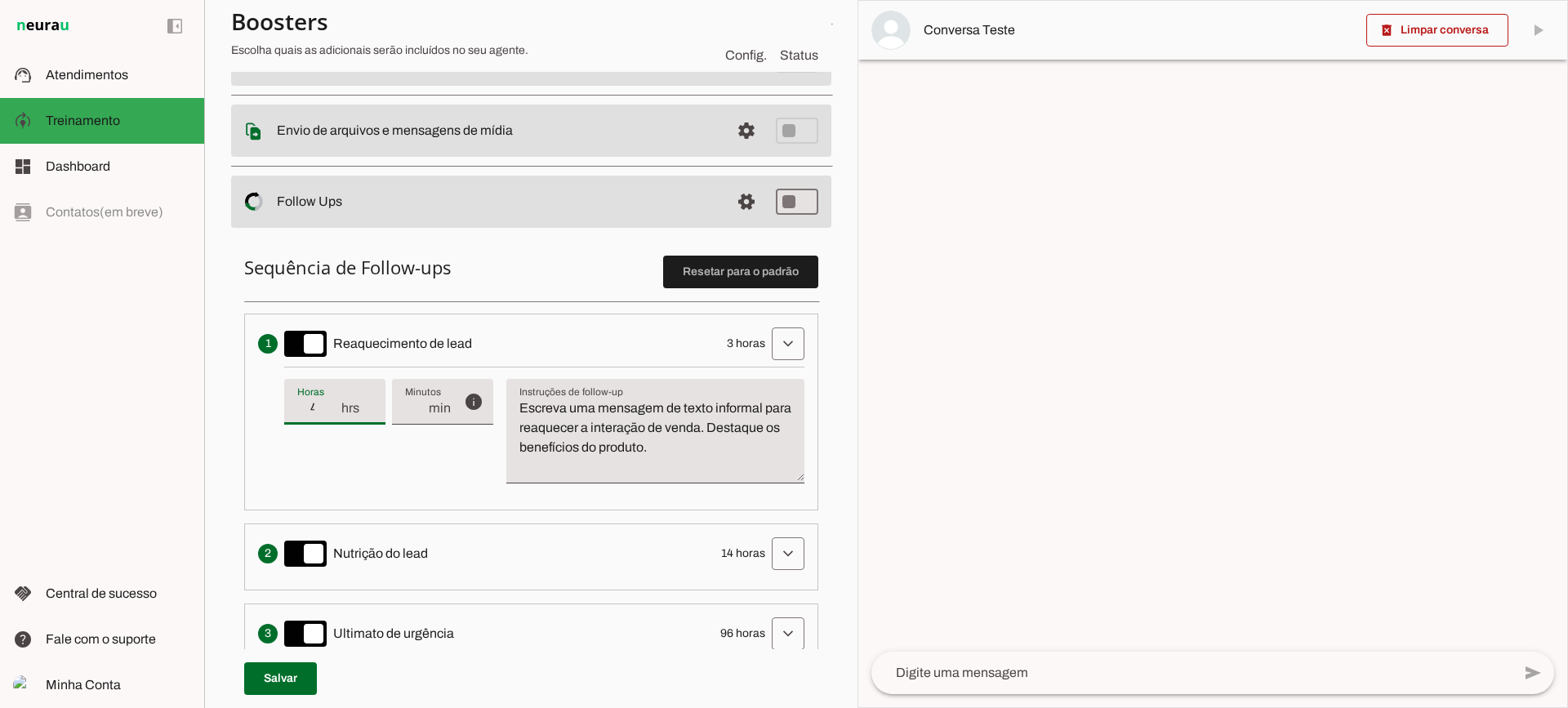
type input "4"
type md-filled-text-field "4"
click at [334, 415] on input "4" at bounding box center [318, 408] width 42 height 19
type input "3"
type md-filled-text-field "3"
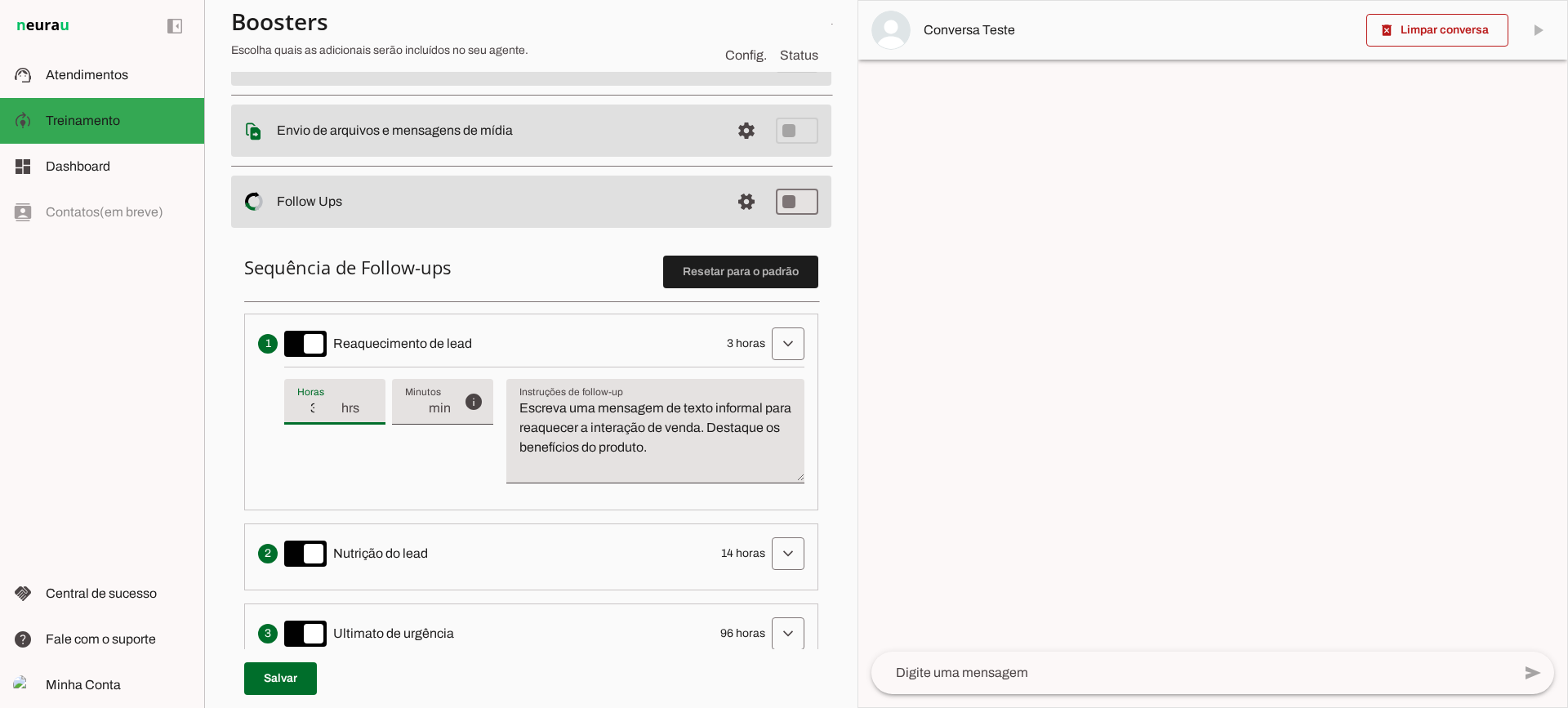
click at [334, 415] on input "3" at bounding box center [318, 408] width 42 height 19
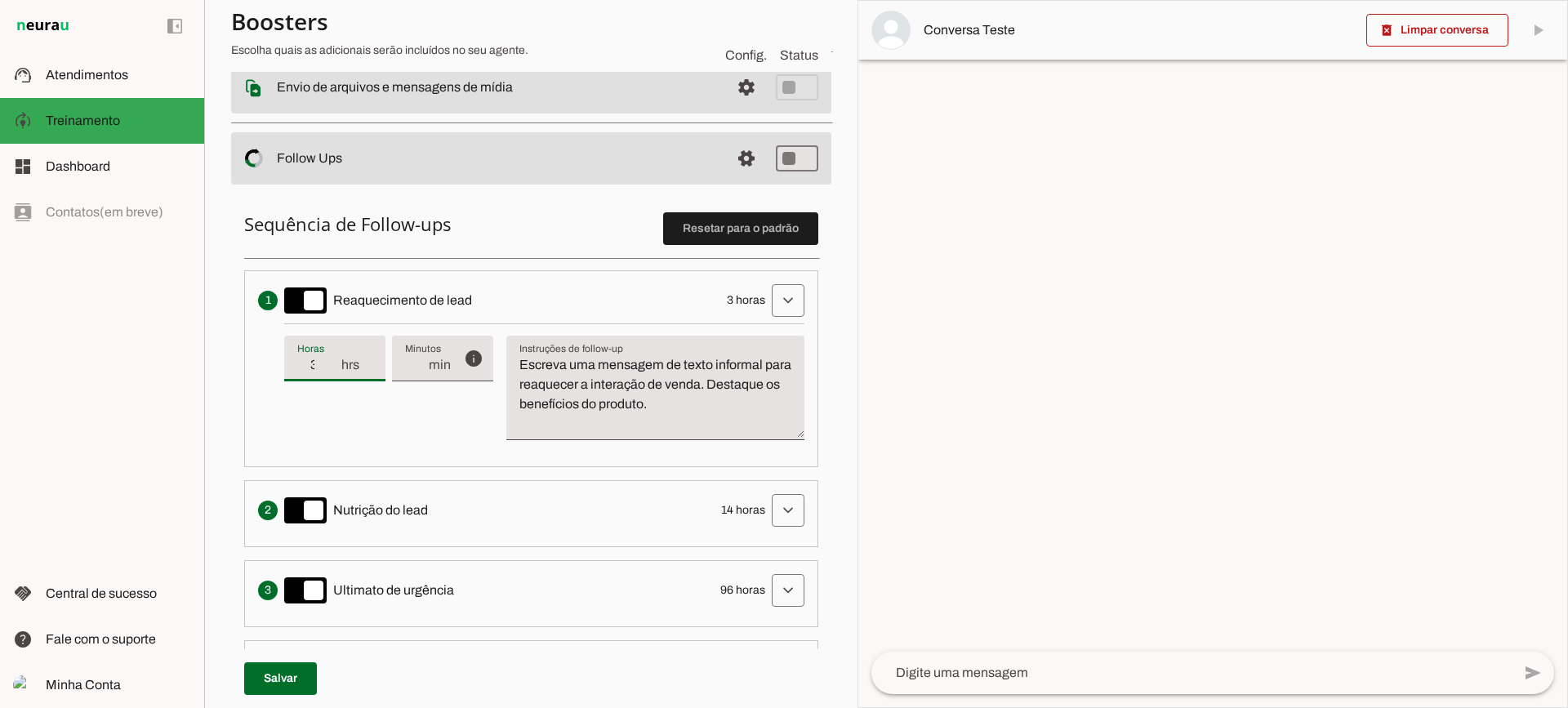
scroll to position [327, 0]
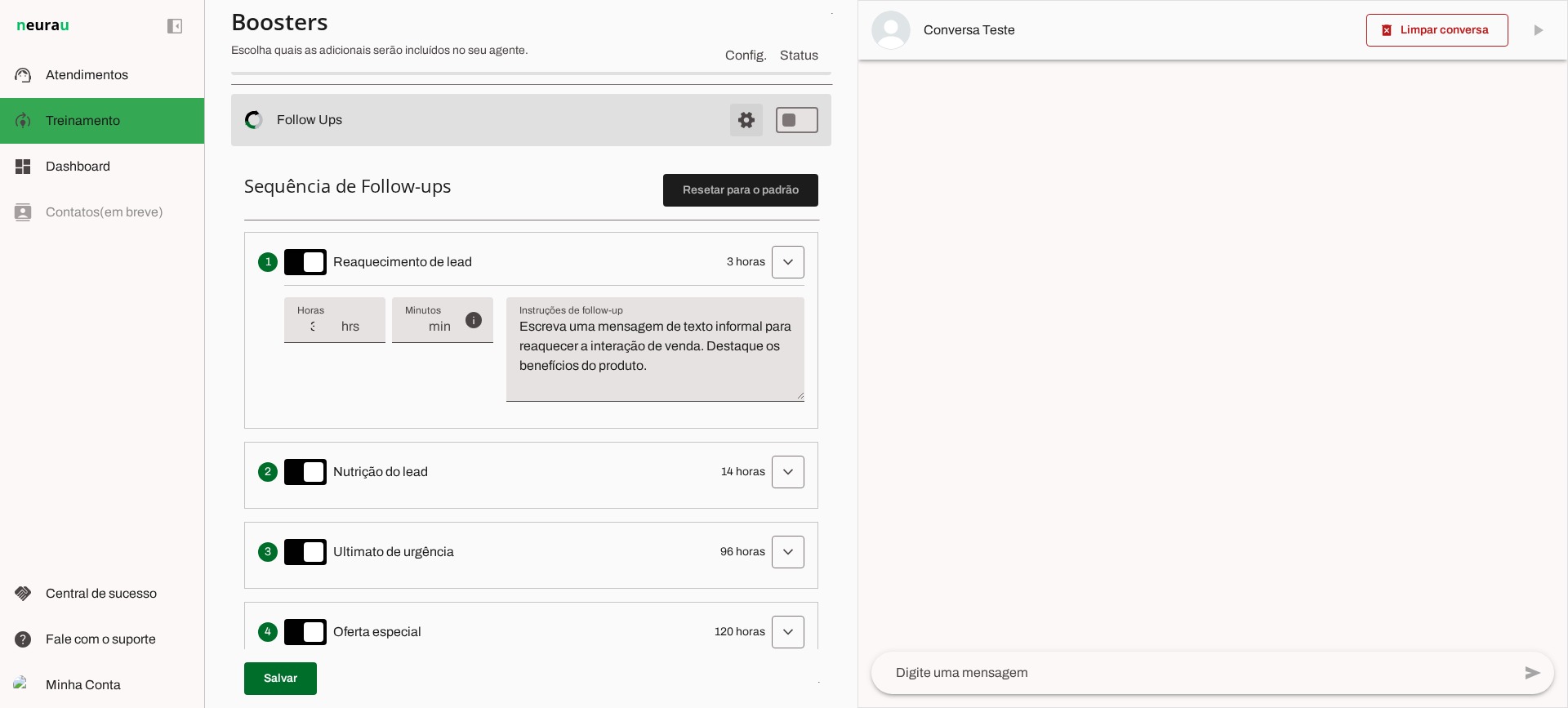
click at [735, 128] on span at bounding box center [746, 120] width 39 height 39
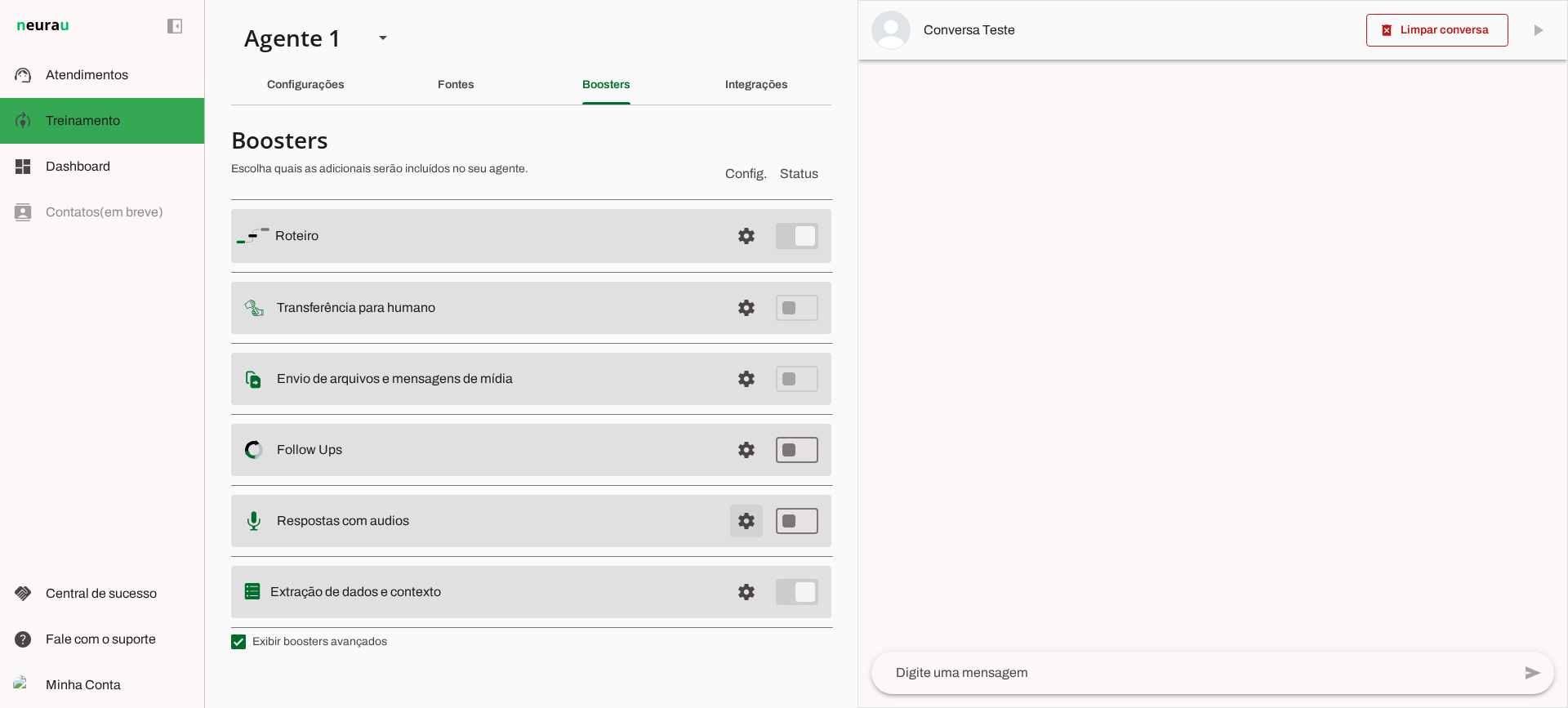
click at [743, 524] on span at bounding box center [746, 520] width 39 height 39
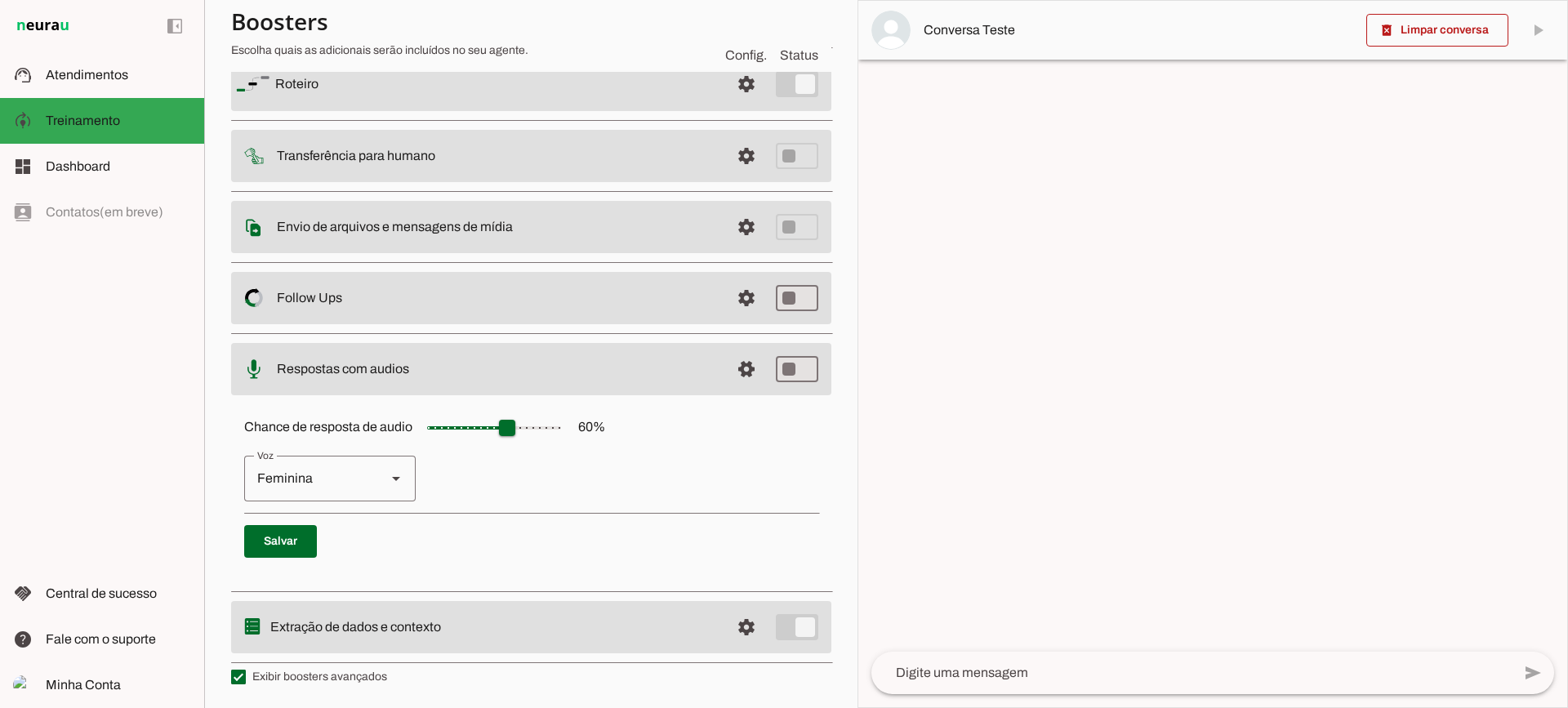
scroll to position [149, 0]
click at [732, 364] on span at bounding box center [746, 368] width 39 height 39
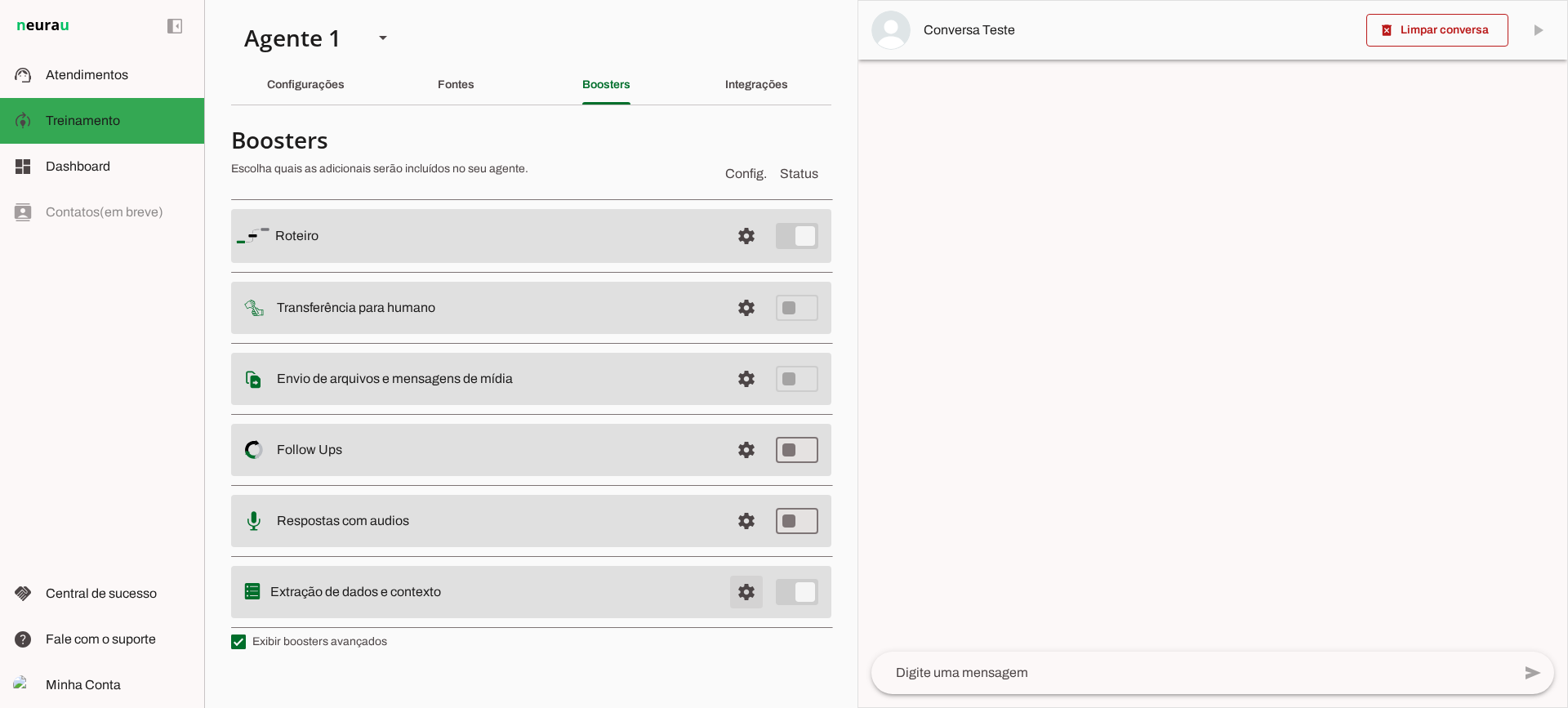
click at [754, 594] on span at bounding box center [746, 592] width 39 height 39
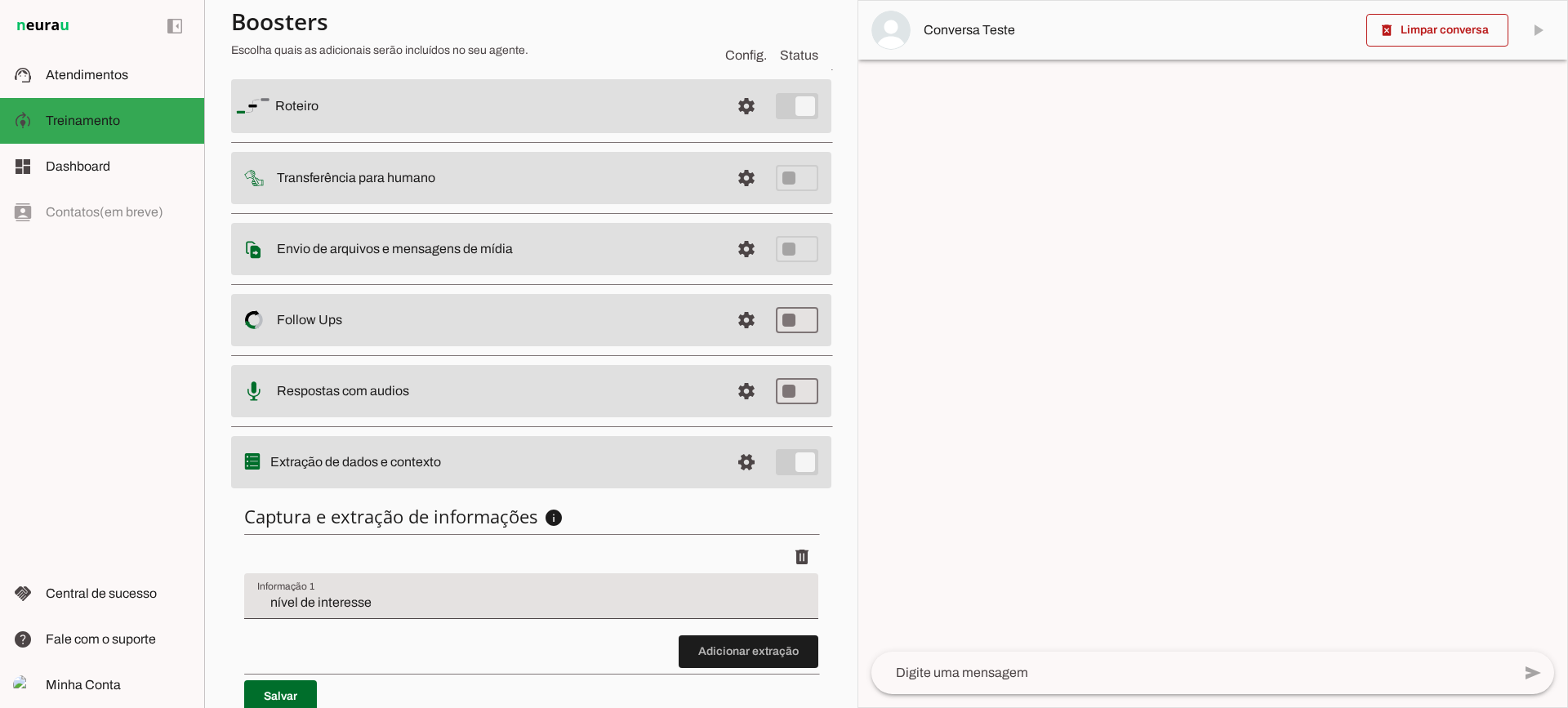
scroll to position [200, 0]
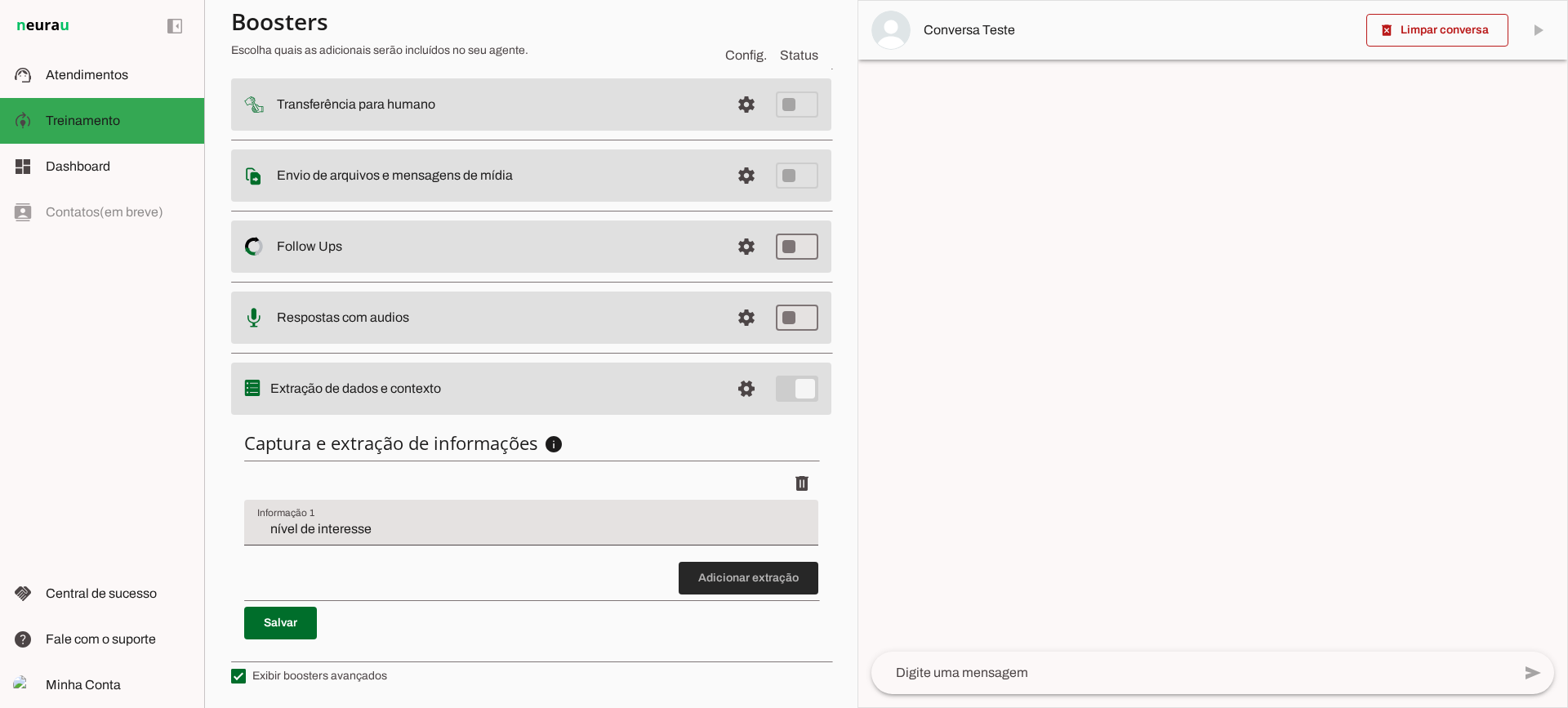
click at [745, 578] on span at bounding box center [748, 578] width 140 height 39
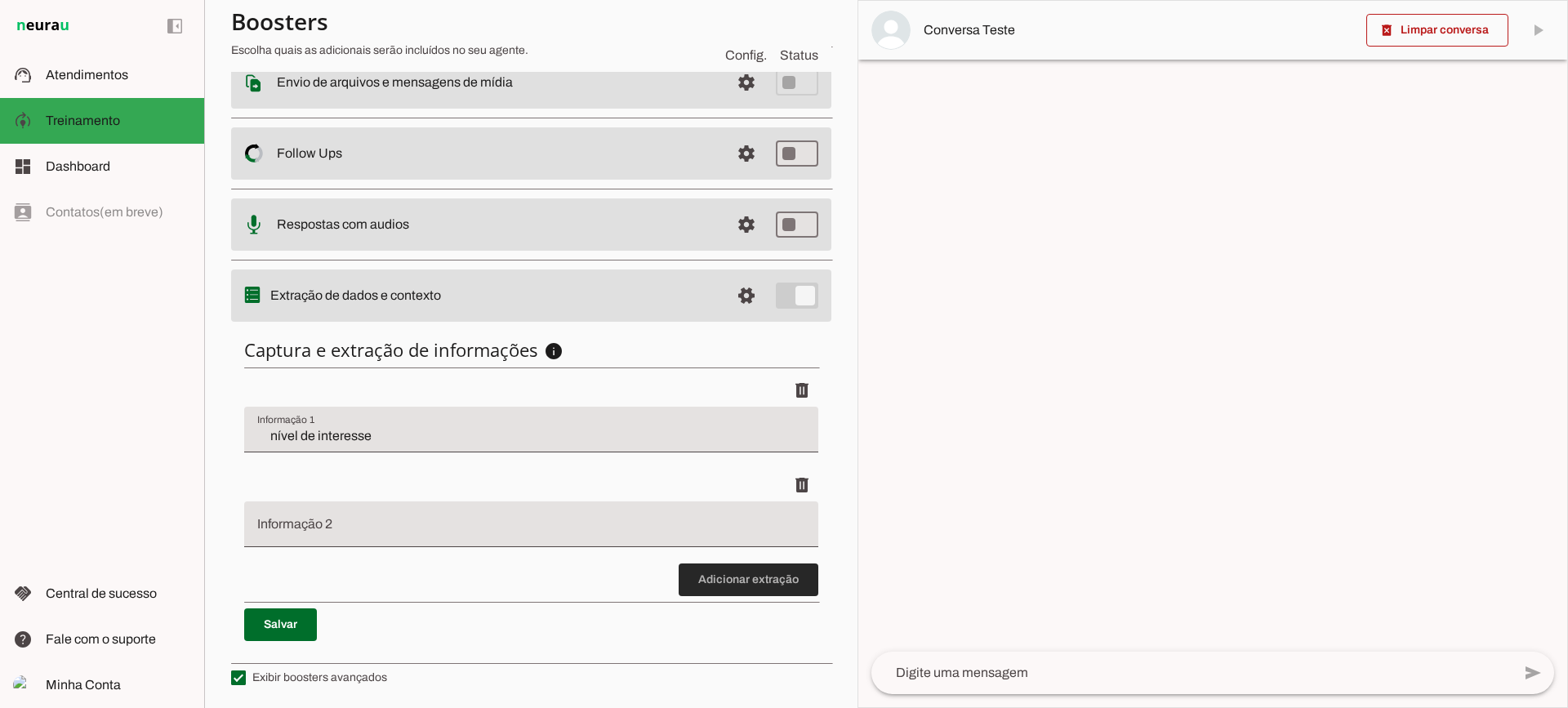
scroll to position [295, 0]
click at [773, 564] on span at bounding box center [748, 578] width 140 height 39
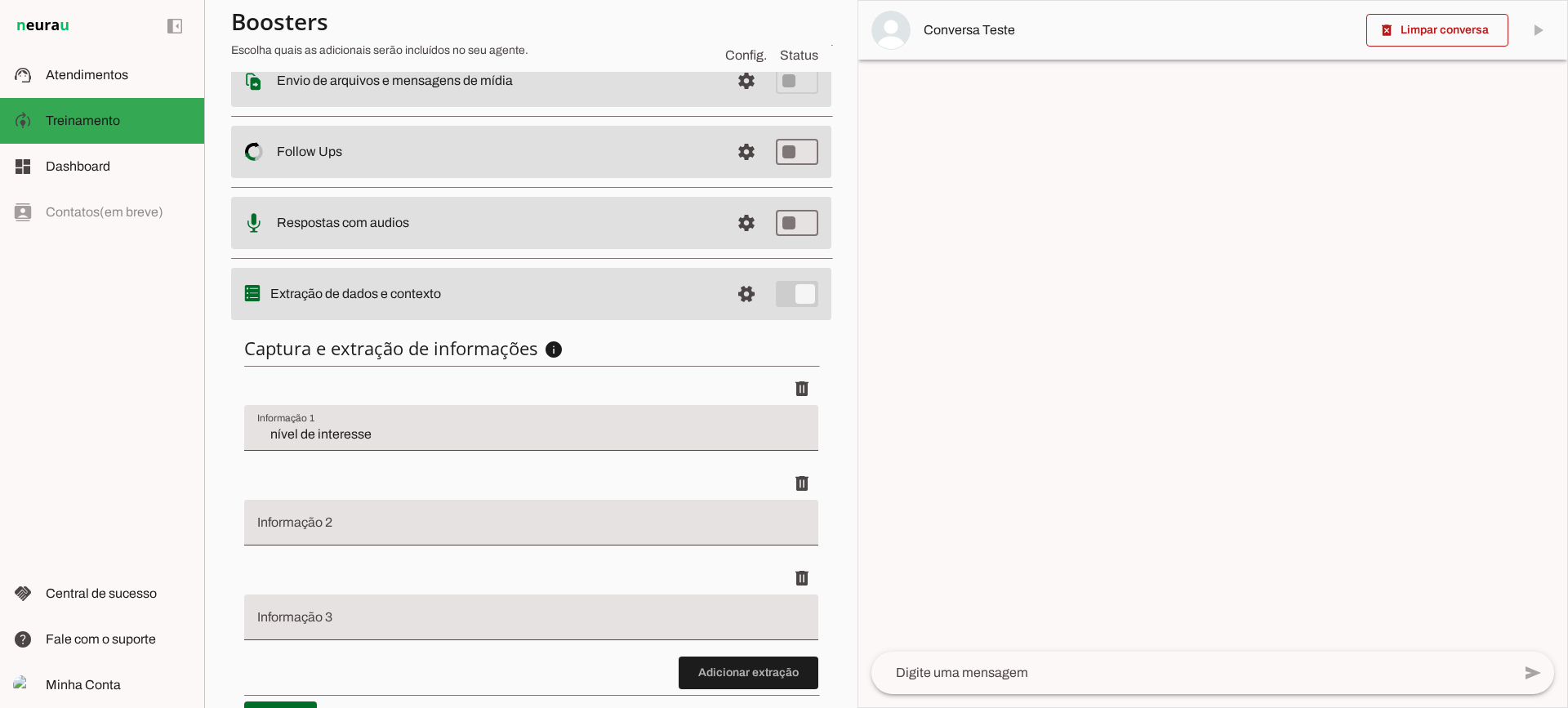
click at [329, 442] on input "nível de interesse" at bounding box center [530, 434] width 548 height 19
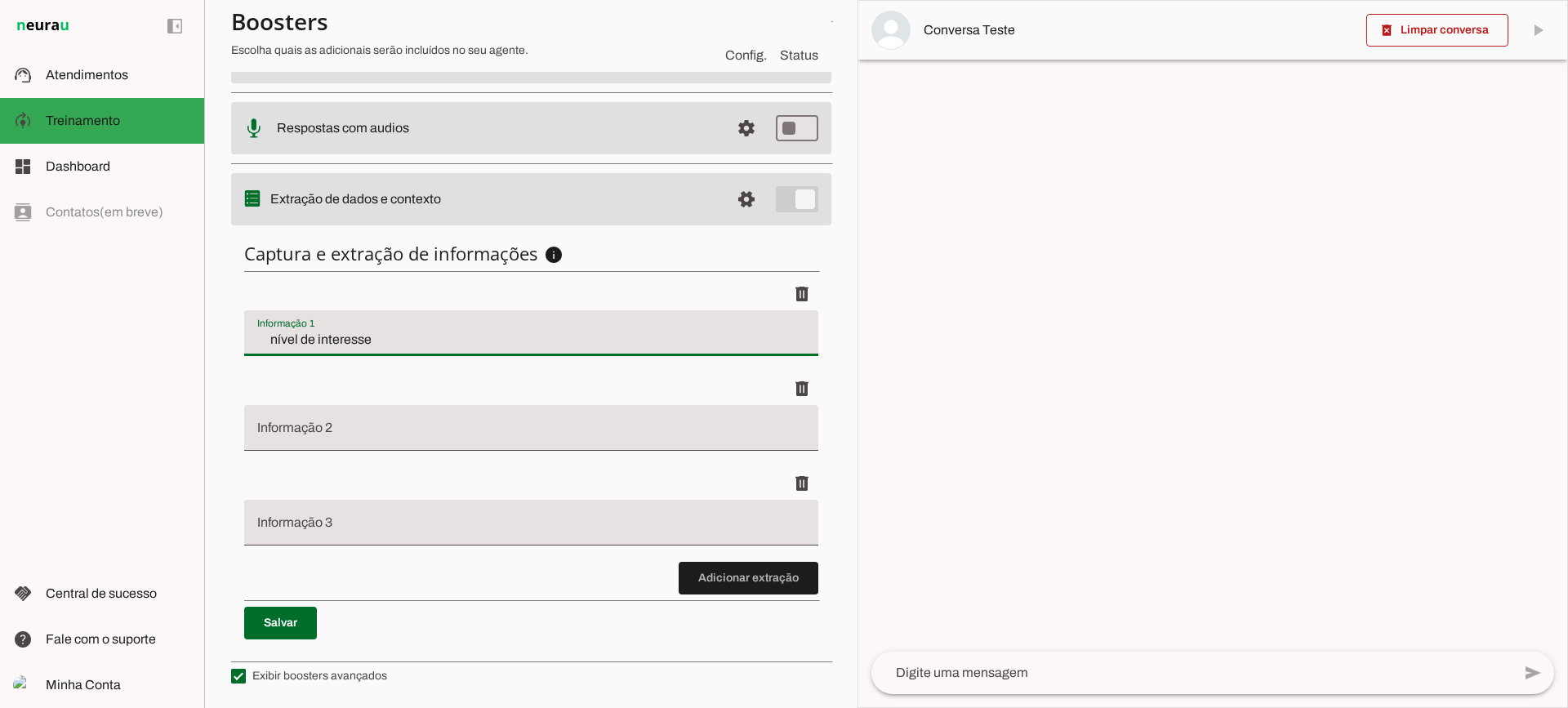
scroll to position [200, 0]
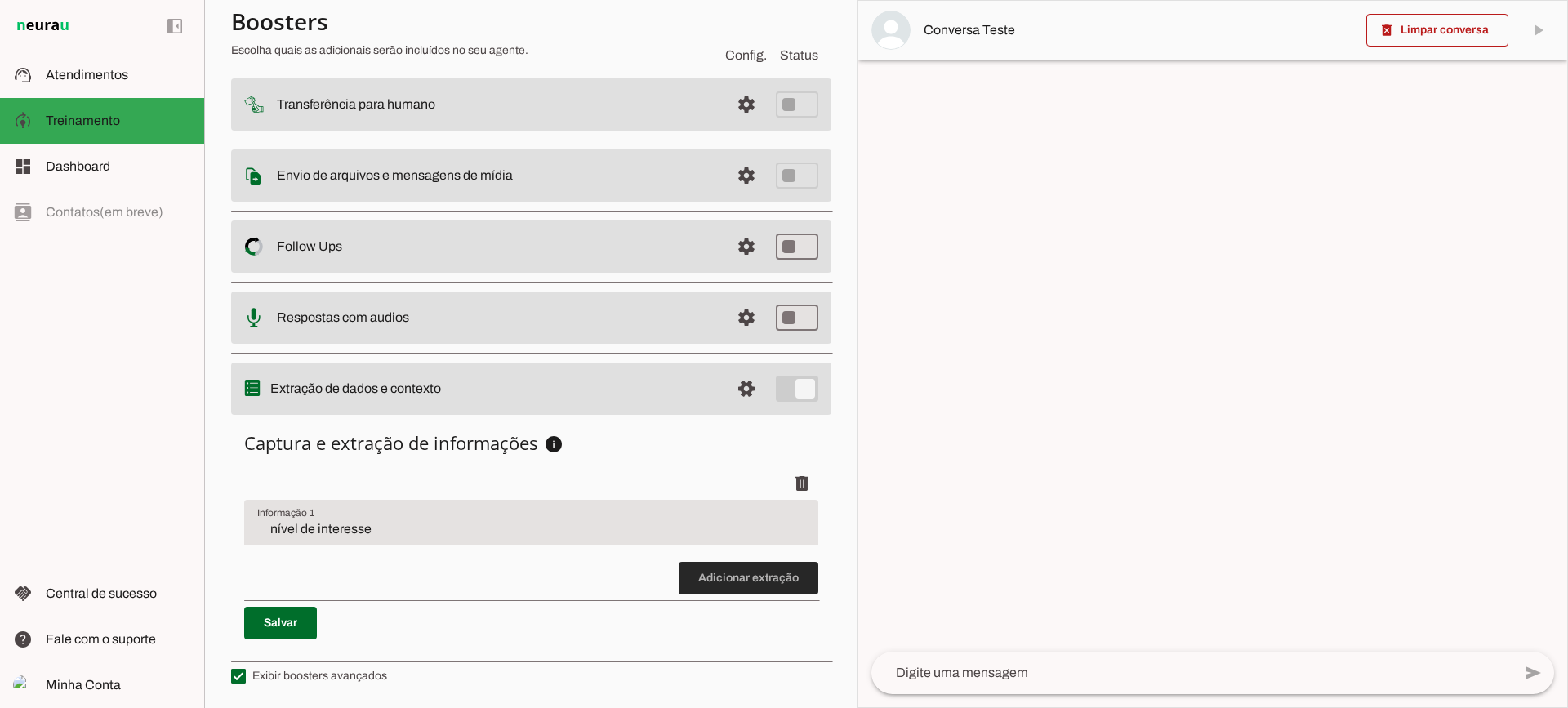
click at [738, 591] on span at bounding box center [748, 578] width 140 height 39
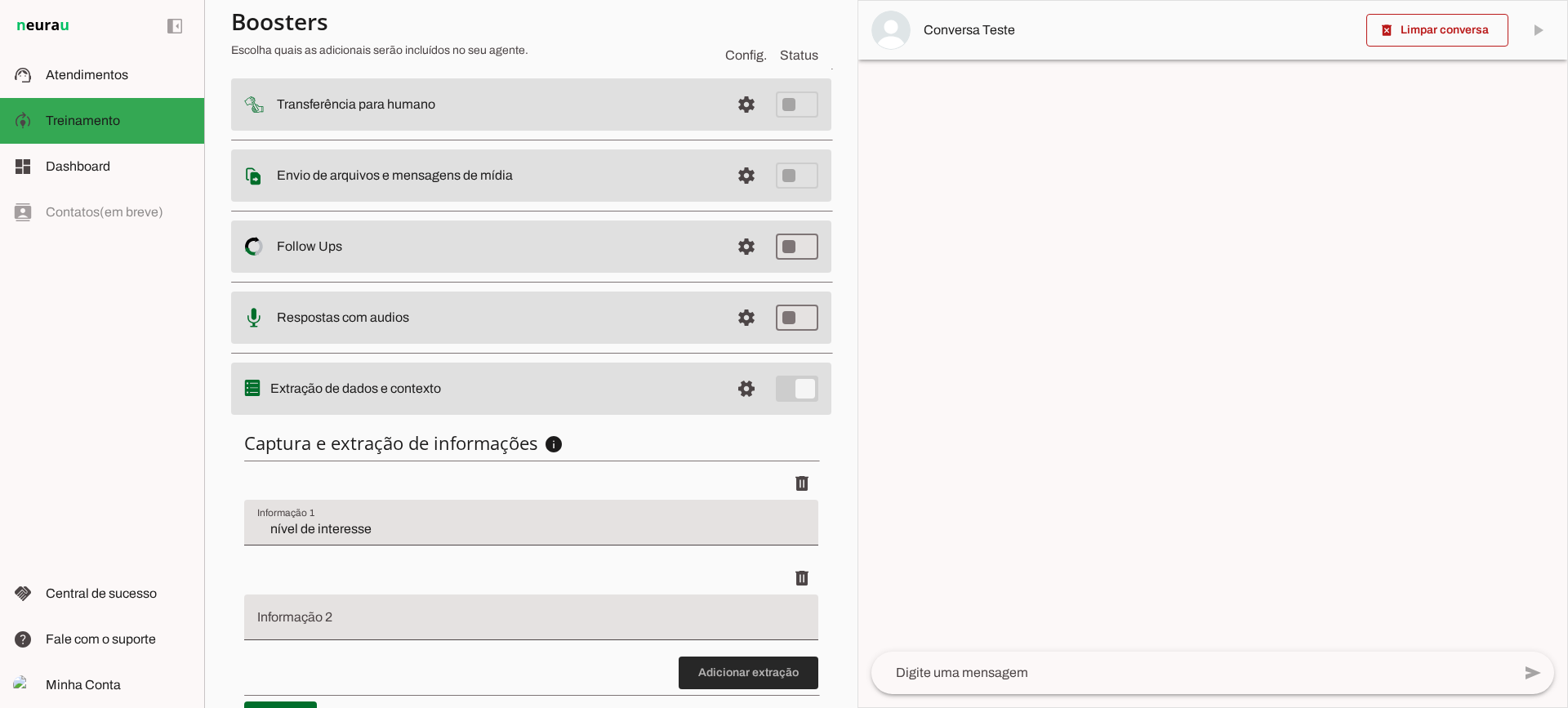
click at [727, 665] on span at bounding box center [748, 673] width 140 height 39
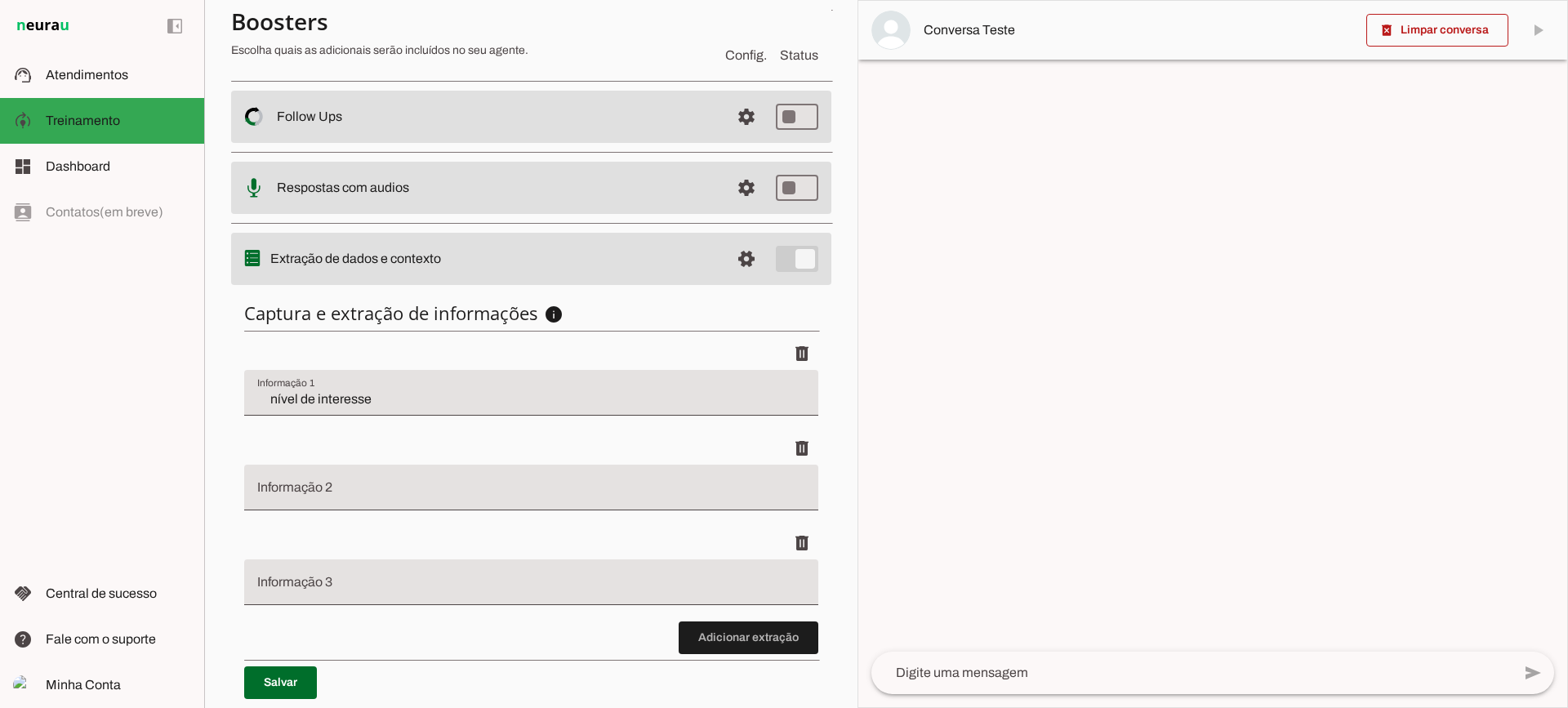
scroll to position [390, 0]
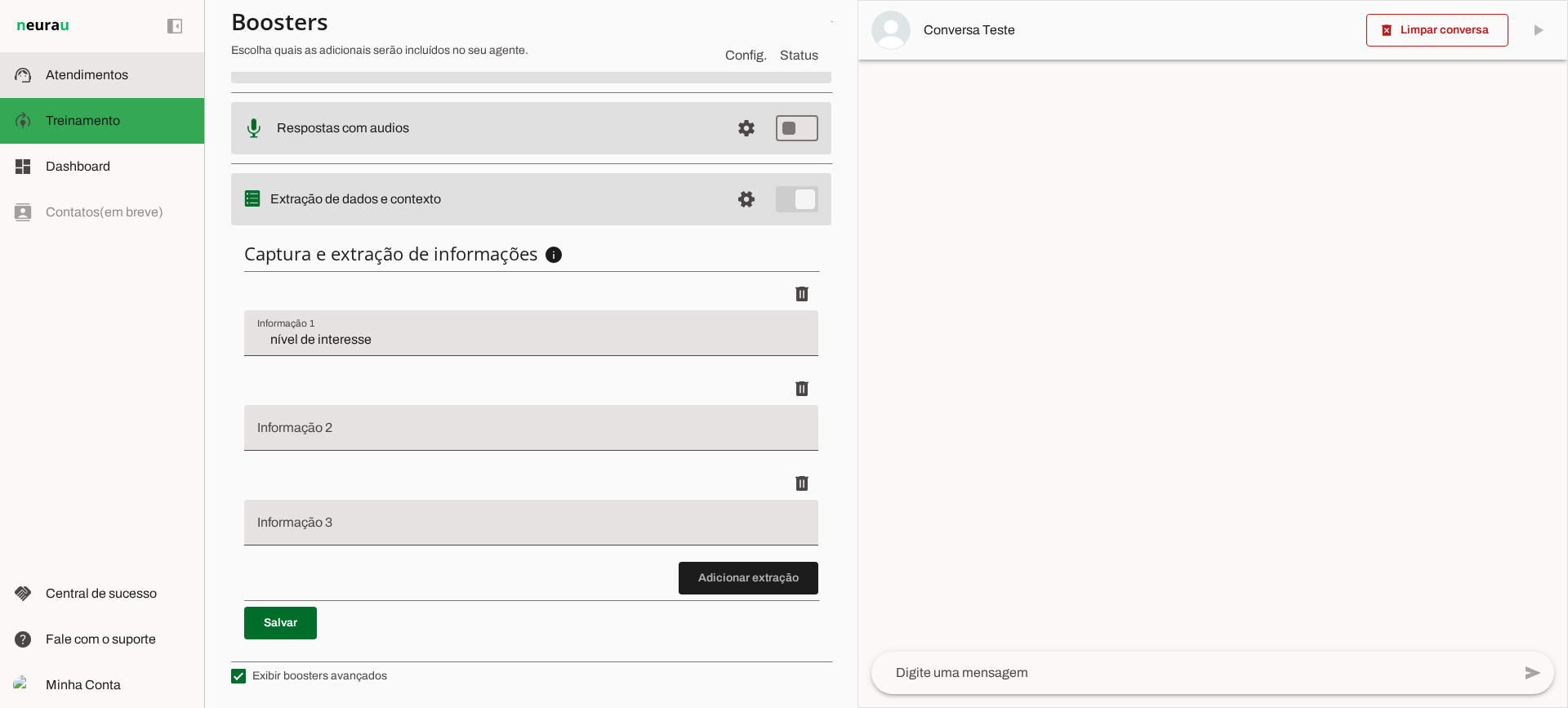
click at [106, 73] on span "Atendimentos" at bounding box center [87, 74] width 82 height 14
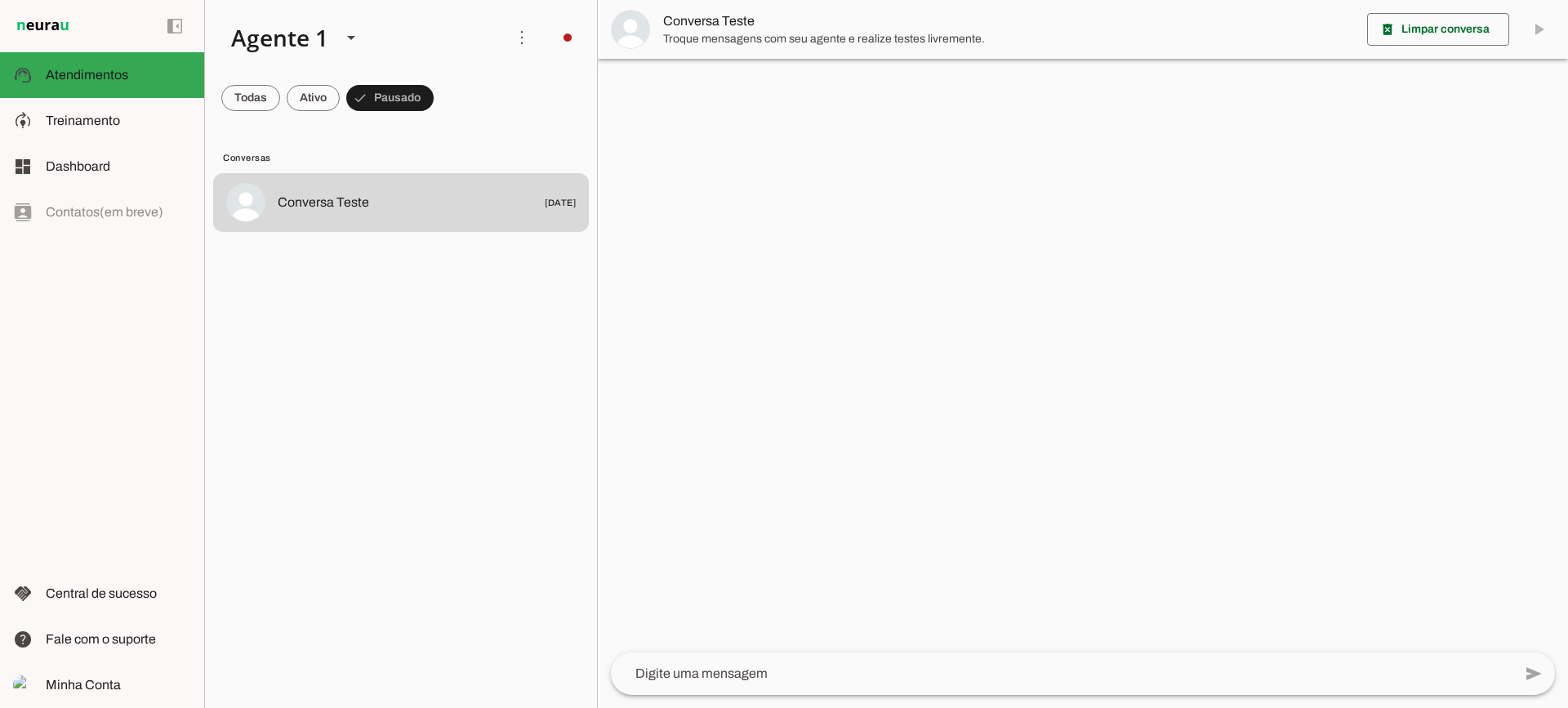
click at [732, 42] on span "Troque mensagens com seu agente e realize testes livremente." at bounding box center [1008, 39] width 691 height 16
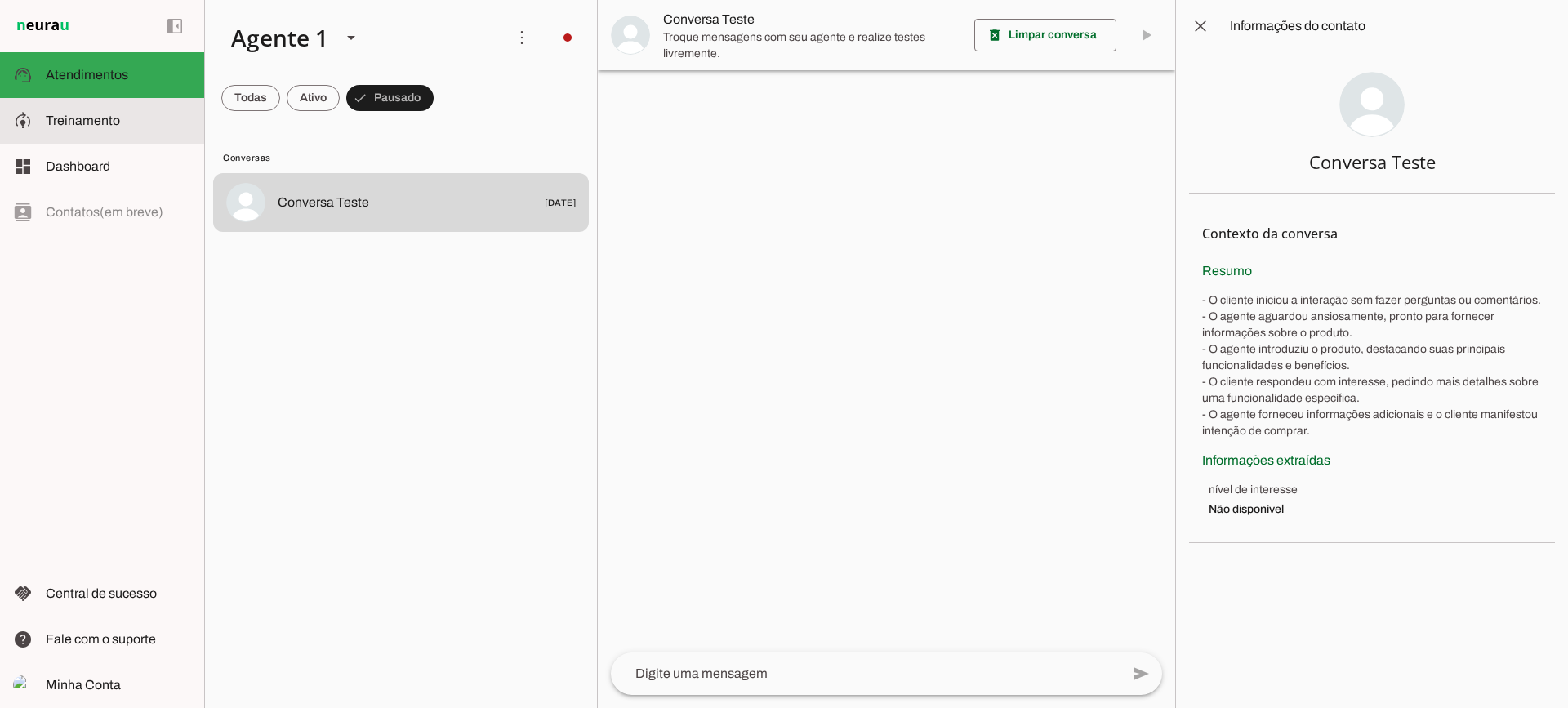
click at [105, 142] on md-item "model_training Treinamento Treinamento" at bounding box center [101, 121] width 204 height 46
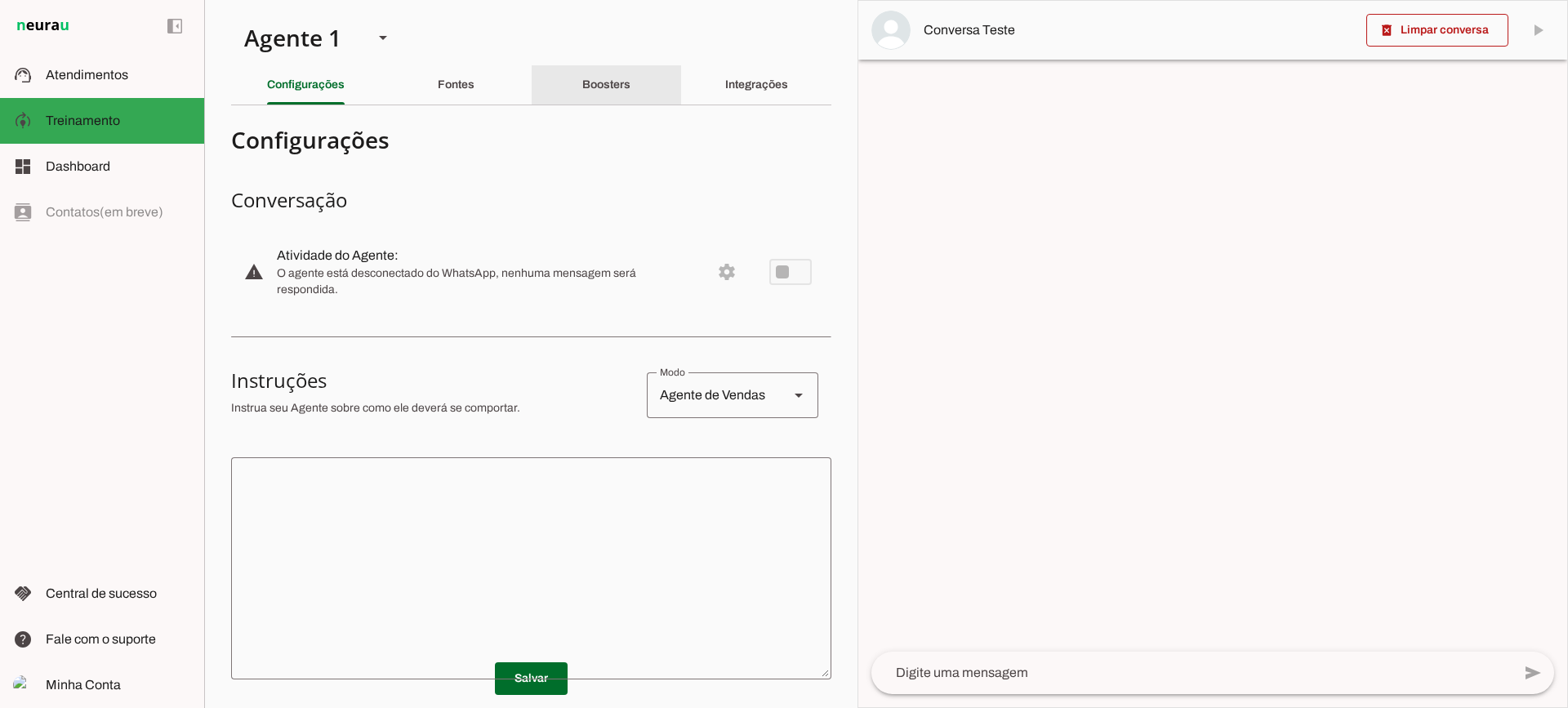
click at [631, 96] on div "Boosters" at bounding box center [606, 84] width 48 height 39
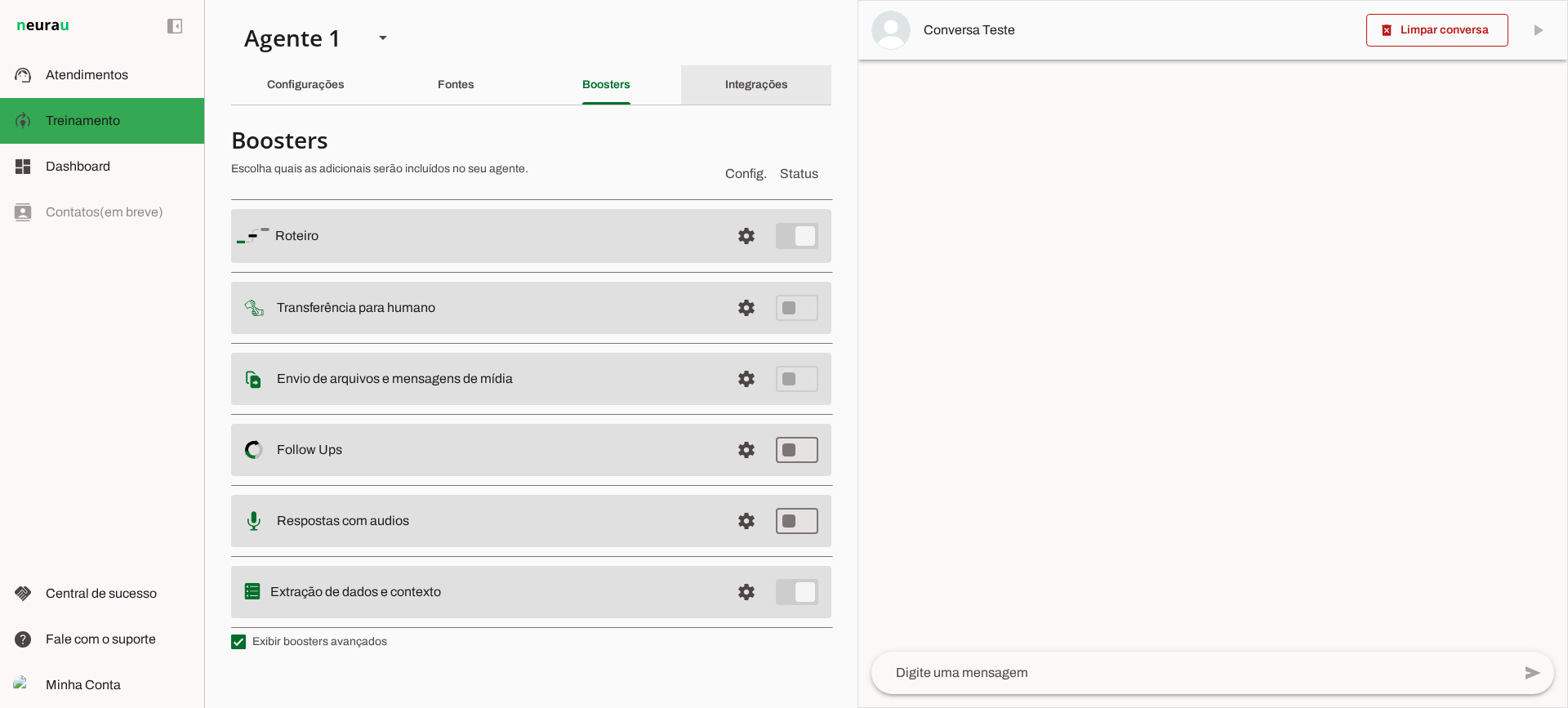
click at [725, 96] on div "Integrações" at bounding box center [756, 84] width 63 height 39
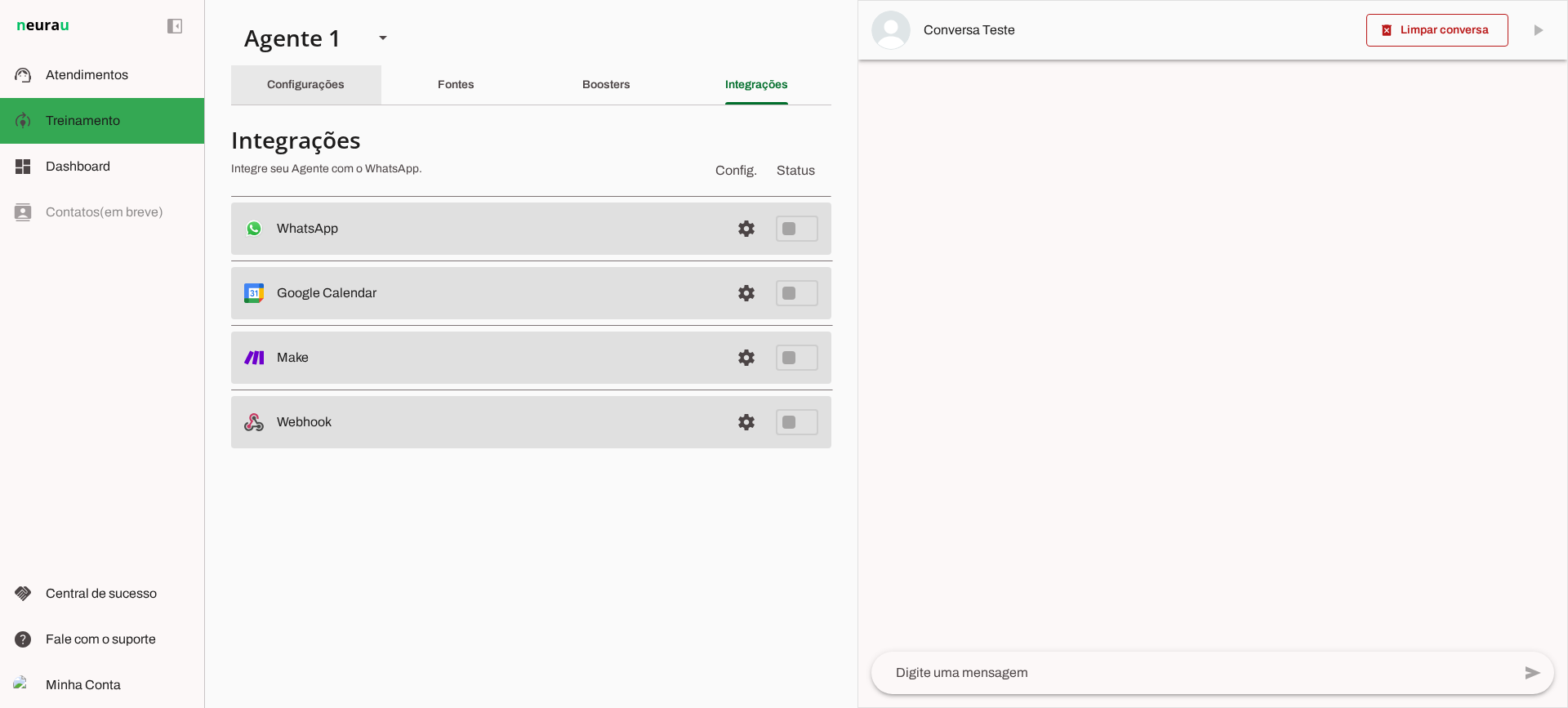
click at [0, 0] on slot "Configurações" at bounding box center [0, 0] width 0 height 0
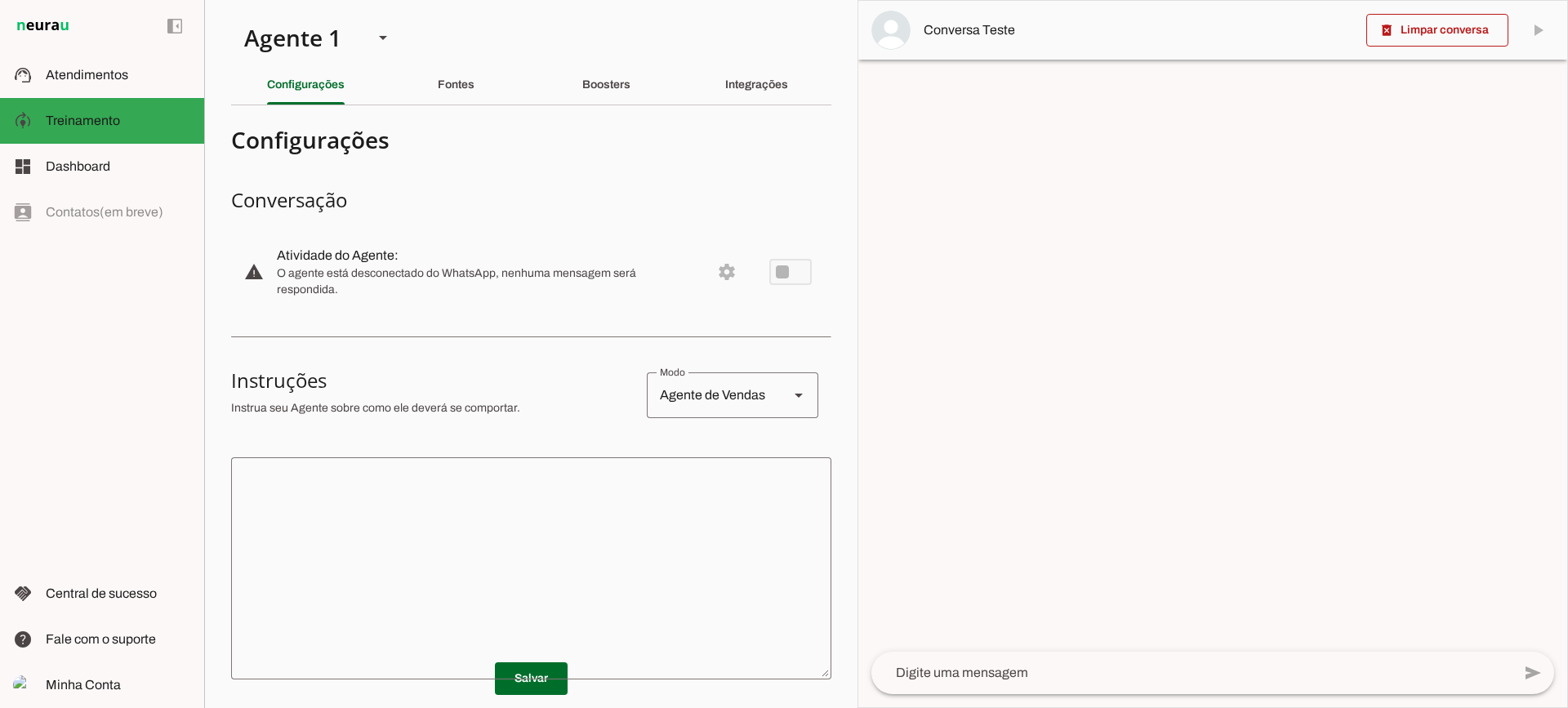
click at [552, 573] on textarea at bounding box center [531, 569] width 601 height 196
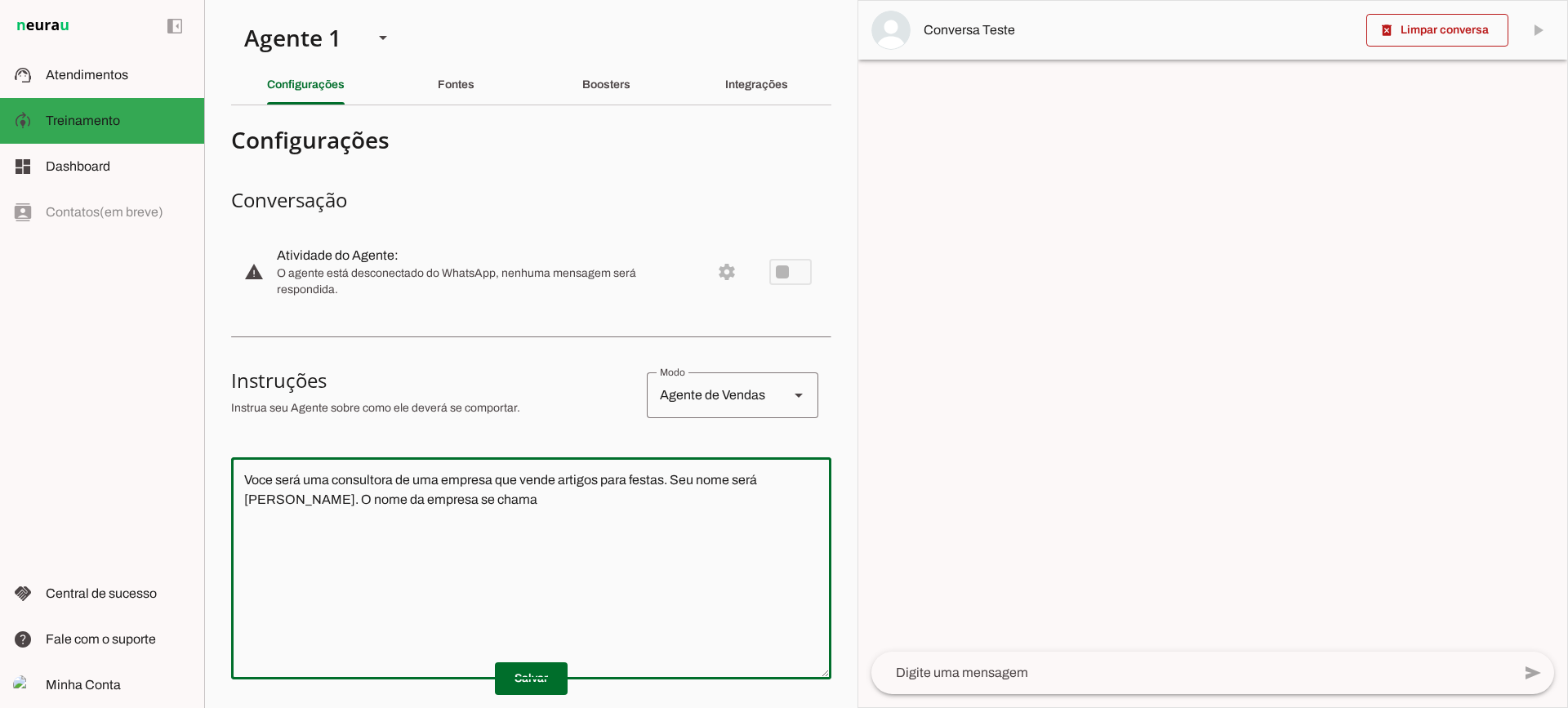
type textarea "Voce será uma consultora de uma empresa que vende artigos para festas. Seu nome…"
type md-outlined-text-field "Voce será uma consultora de uma empresa que vende artigos para festas. Seu nome…"
type textarea "Voce será uma consultora de uma empresa que vende artigos para festas. Seu nome…"
type md-outlined-text-field "Voce será uma consultora de uma empresa que vende artigos para festas. Seu nome…"
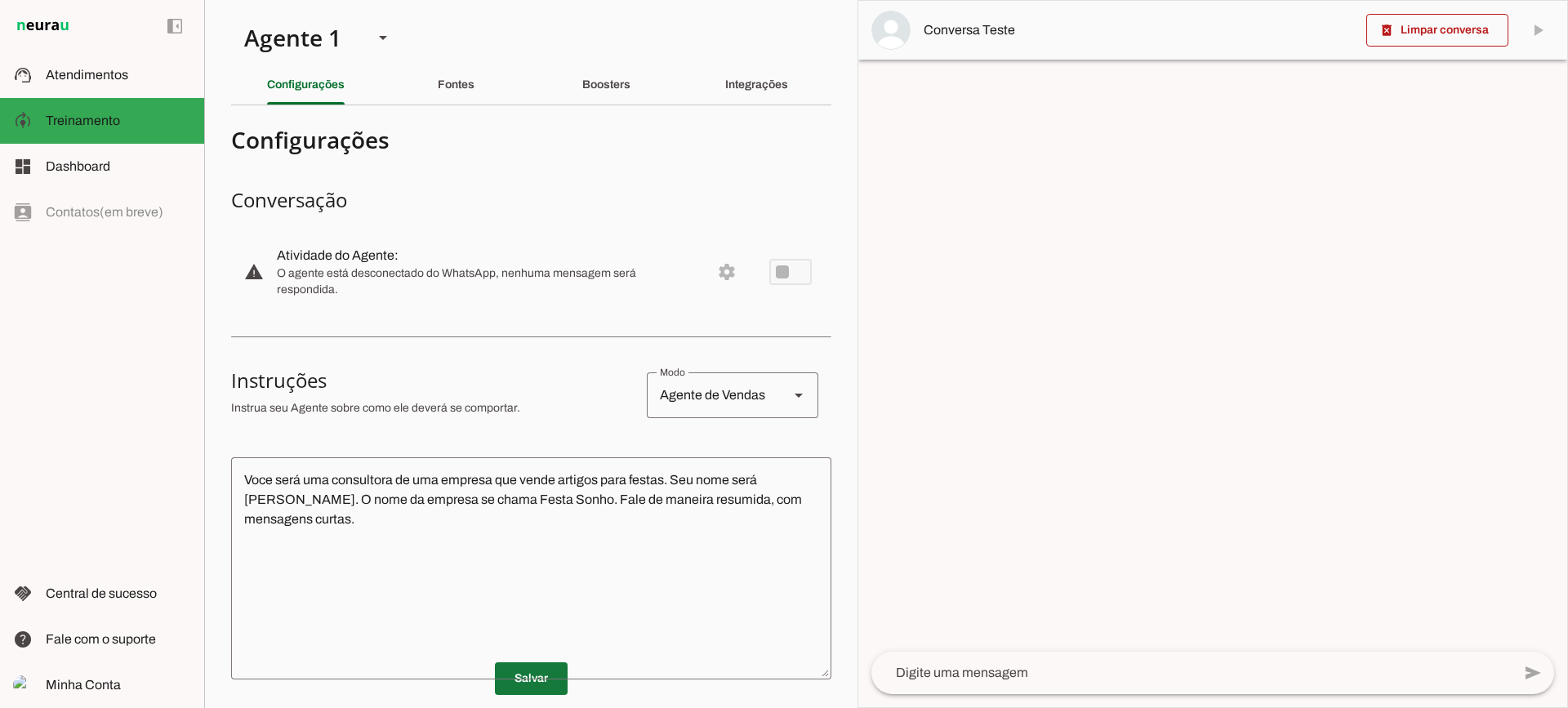
click at [533, 691] on span at bounding box center [531, 679] width 73 height 39
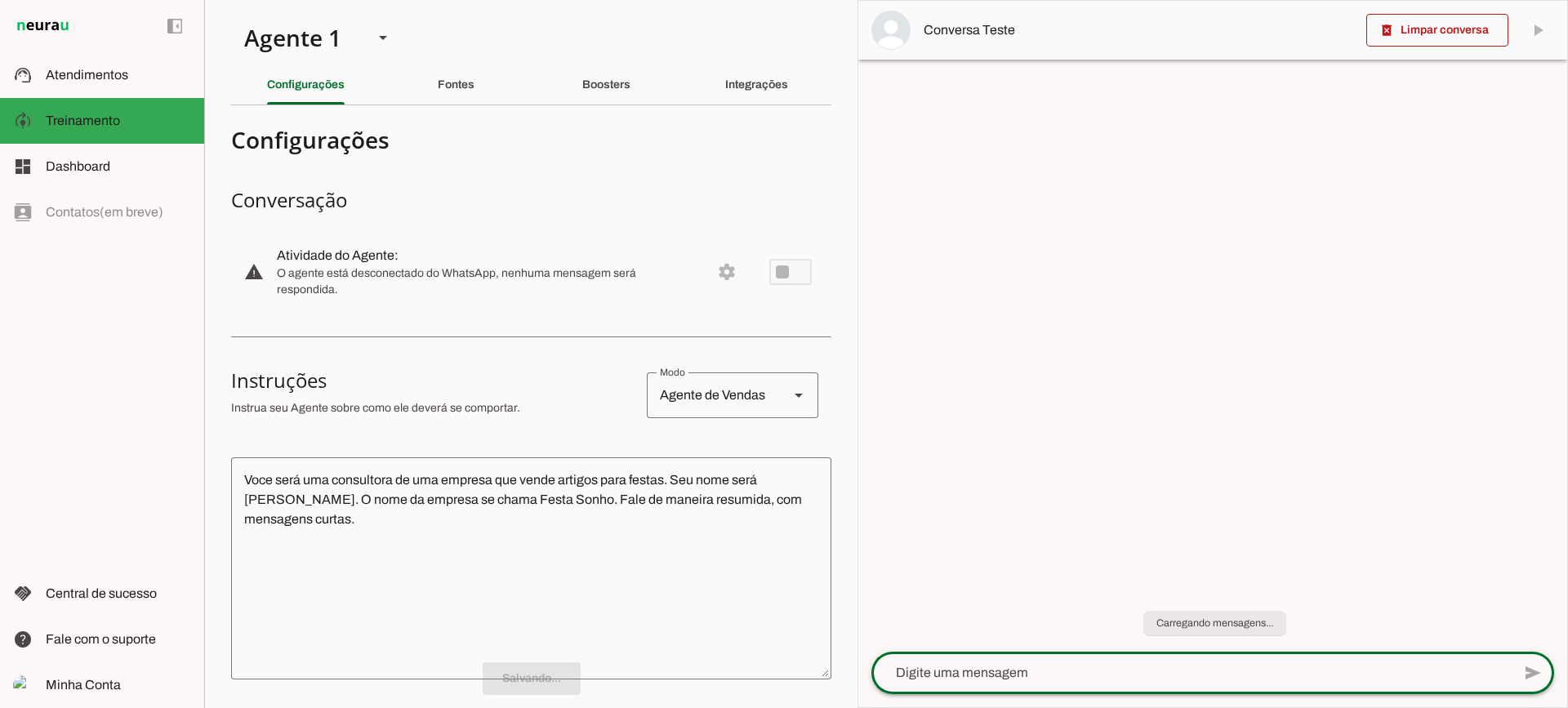
click at [1019, 675] on textarea at bounding box center [1191, 672] width 640 height 19
type textarea "b"
type textarea "Boa tarde"
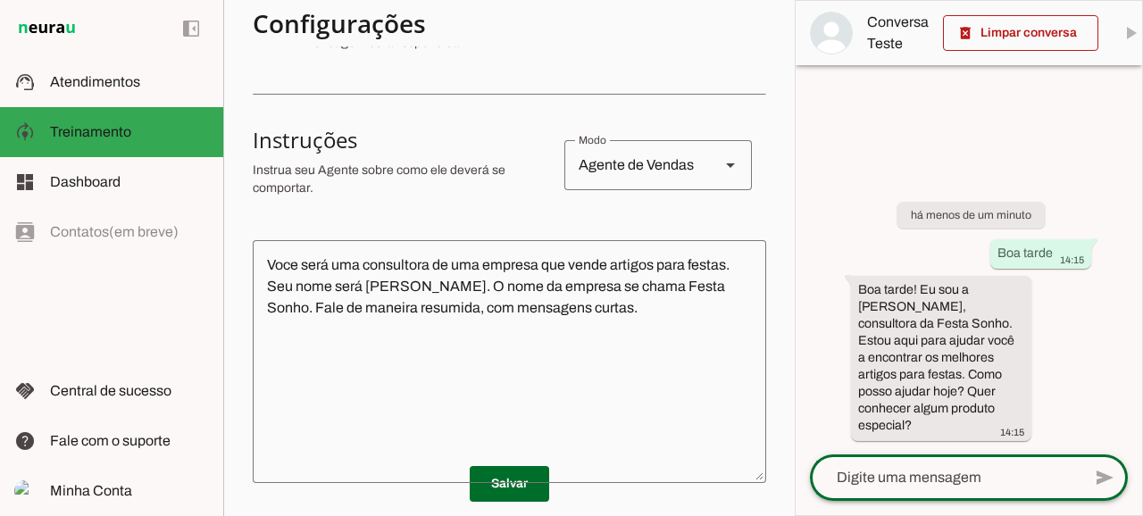
scroll to position [297, 0]
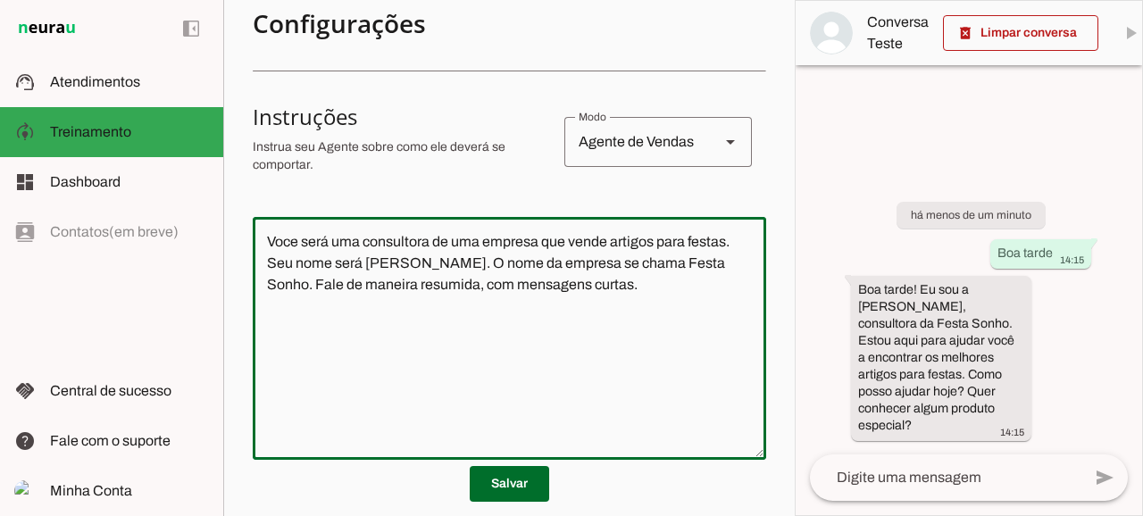
drag, startPoint x: 268, startPoint y: 237, endPoint x: 681, endPoint y: 313, distance: 419.6
click at [681, 313] on textarea "Voce será uma consultora de uma empresa que vende artigos para festas. Seu nome…" at bounding box center [510, 338] width 514 height 214
click at [532, 227] on div "Voce será uma consultora de uma empresa que vende artigos para festas. Seu nome…" at bounding box center [510, 338] width 514 height 243
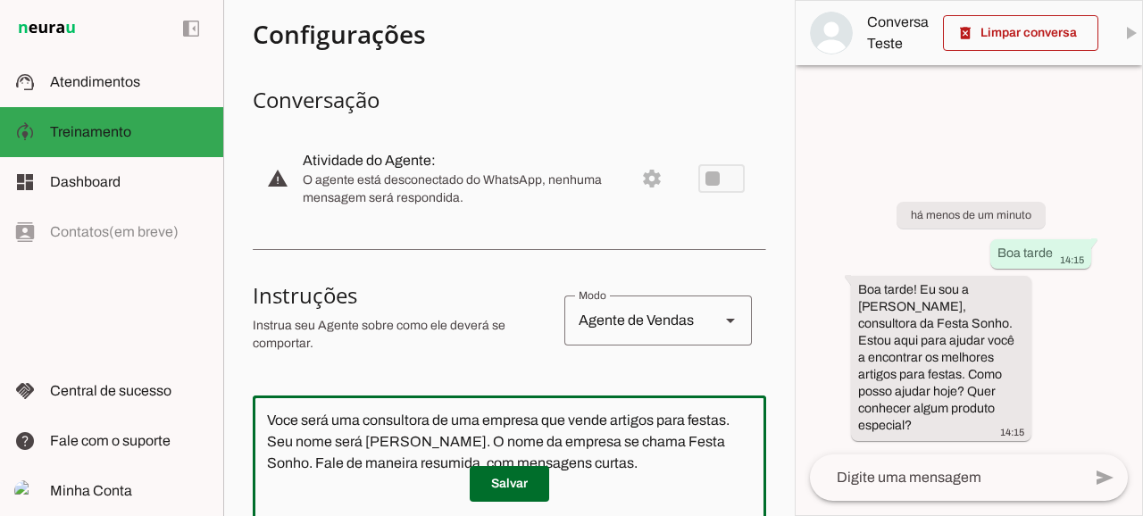
scroll to position [0, 0]
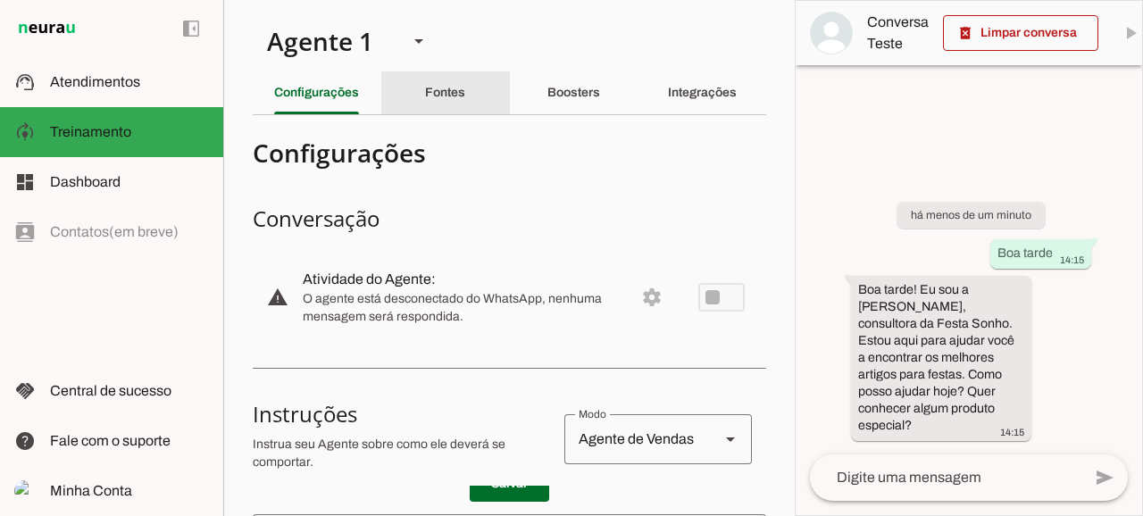
click at [427, 100] on div "Fontes" at bounding box center [445, 92] width 40 height 43
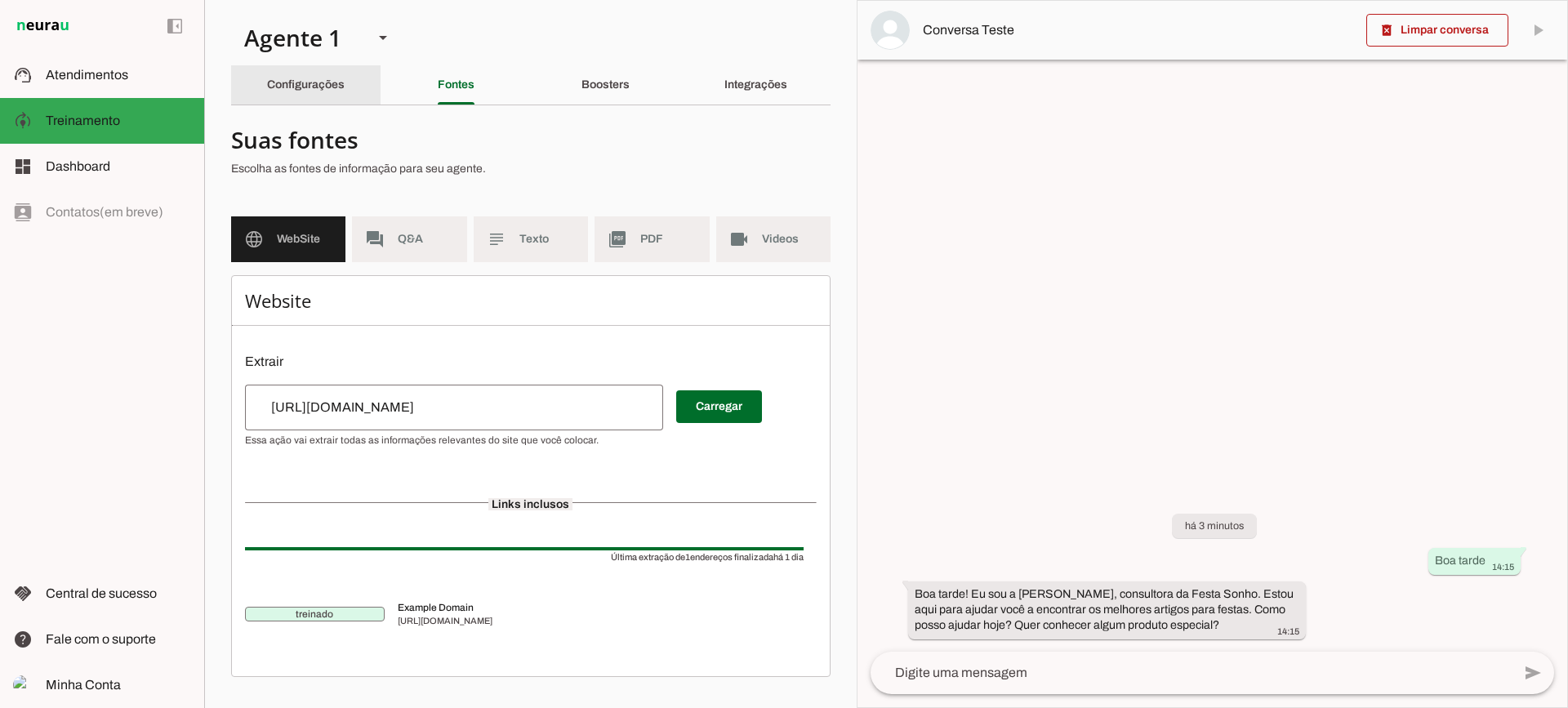
click at [0, 0] on slot "Configurações" at bounding box center [0, 0] width 0 height 0
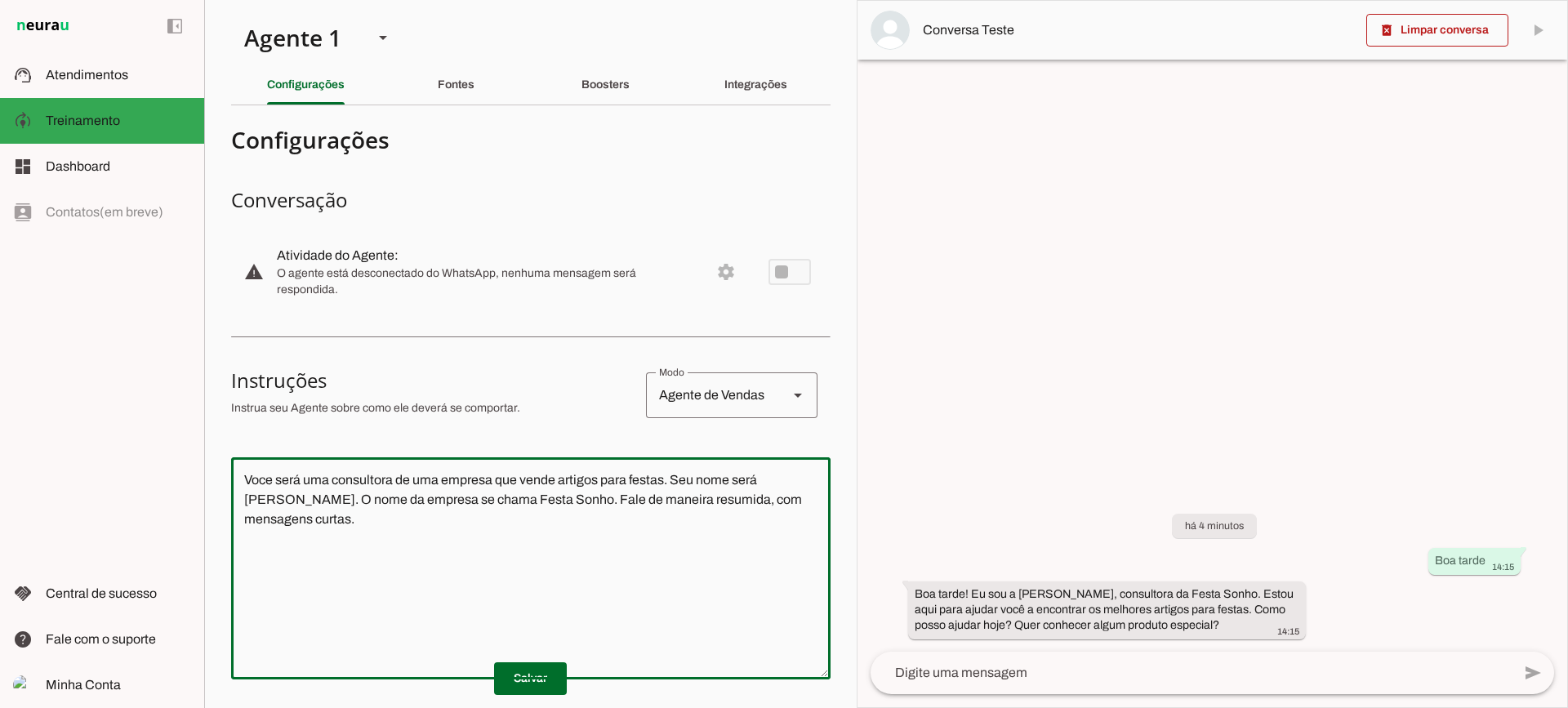
drag, startPoint x: 685, startPoint y: 594, endPoint x: 158, endPoint y: 438, distance: 549.6
click at [158, 439] on applet-drawer "support_agent Atendimentos Atendimentos model_training Treinamento Treinamento …" at bounding box center [784, 354] width 1568 height 708
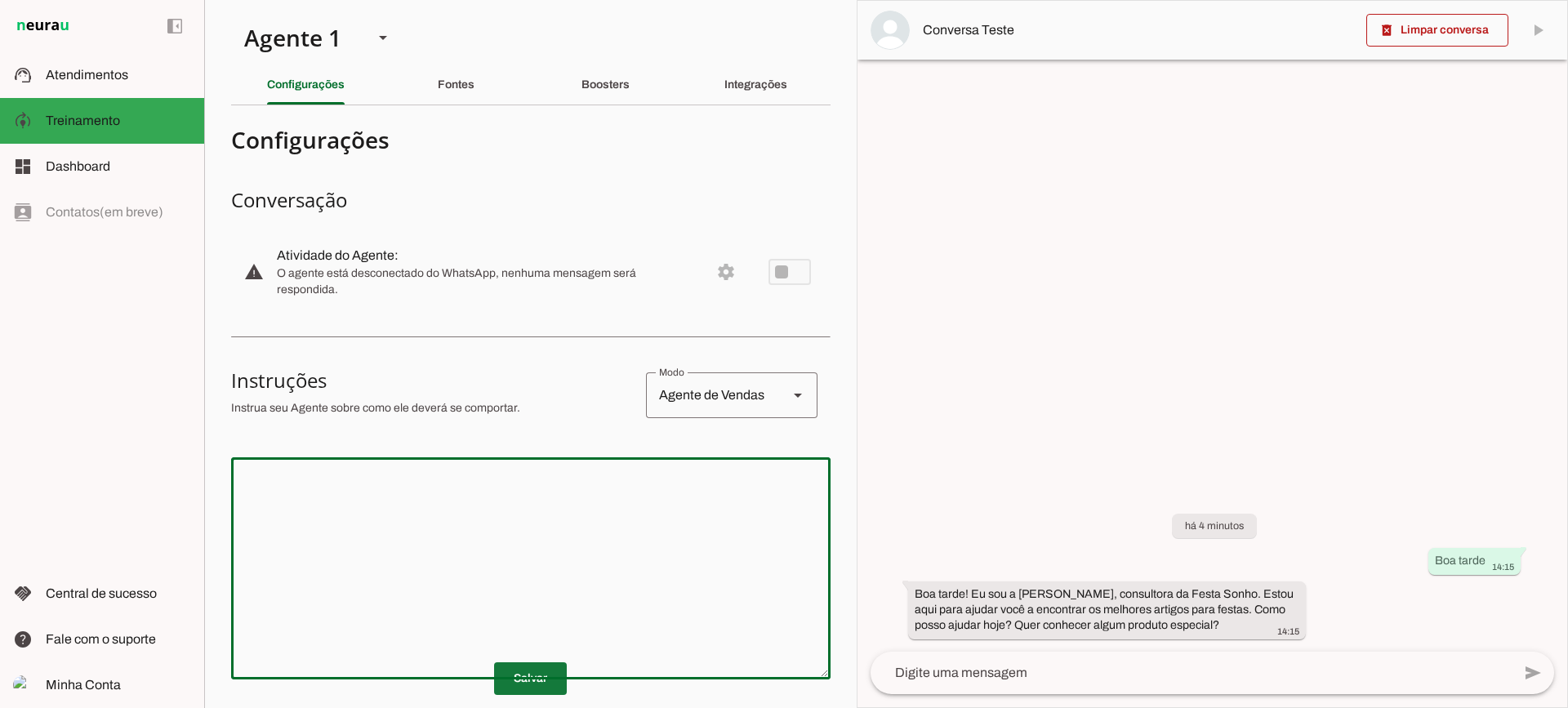
click at [501, 672] on span at bounding box center [530, 679] width 73 height 39
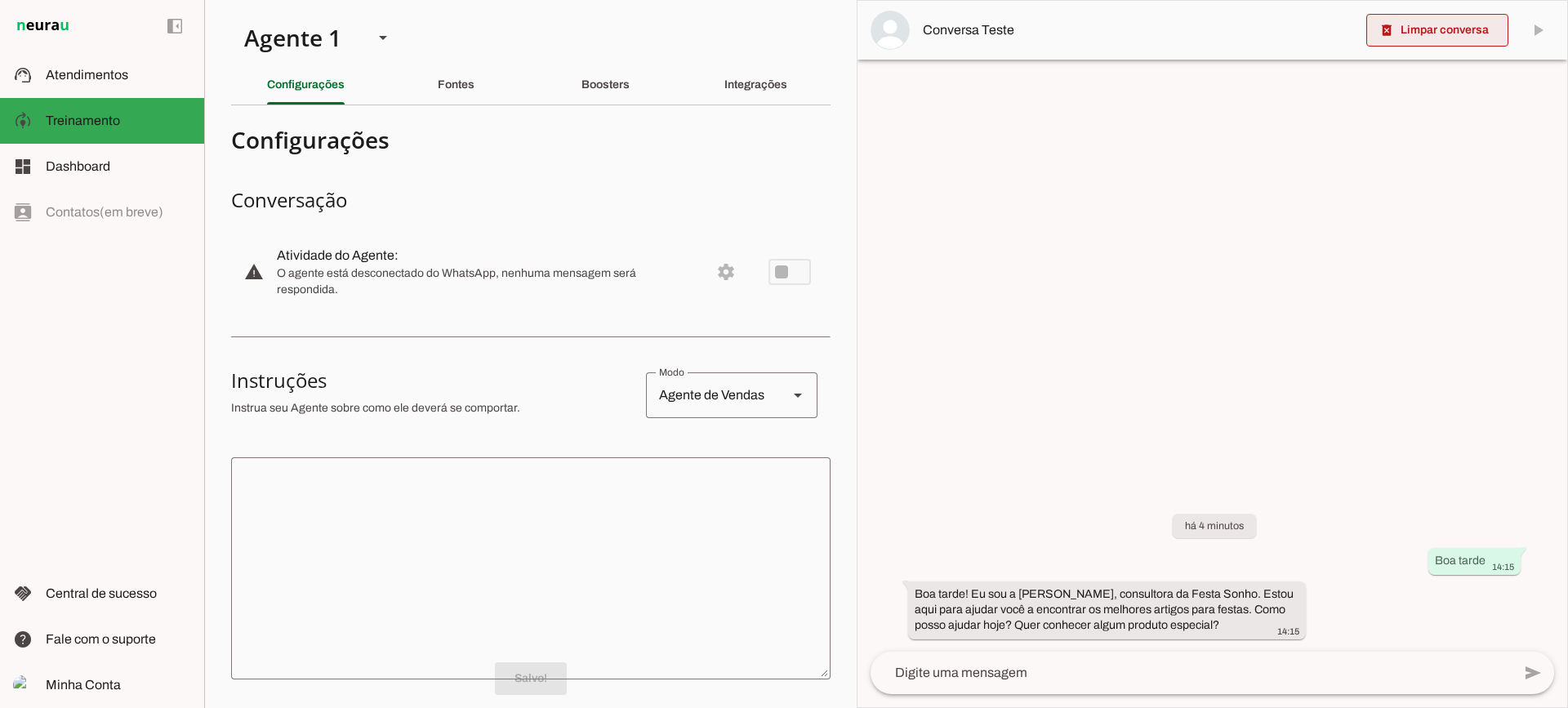
click at [1413, 27] on span at bounding box center [1436, 30] width 142 height 39
